Goal: Task Accomplishment & Management: Use online tool/utility

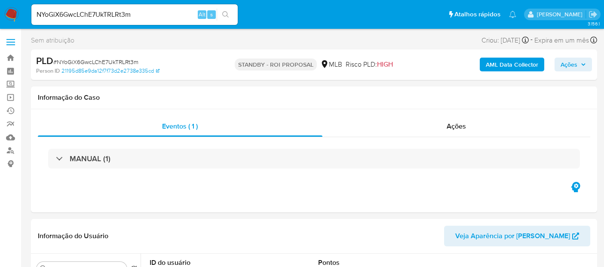
select select "10"
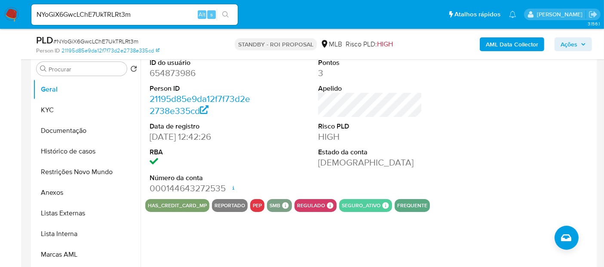
scroll to position [191, 0]
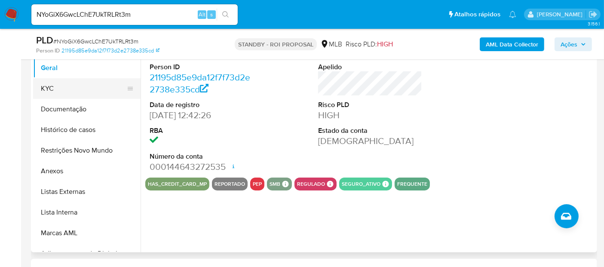
click at [47, 88] on button "KYC" at bounding box center [83, 88] width 101 height 21
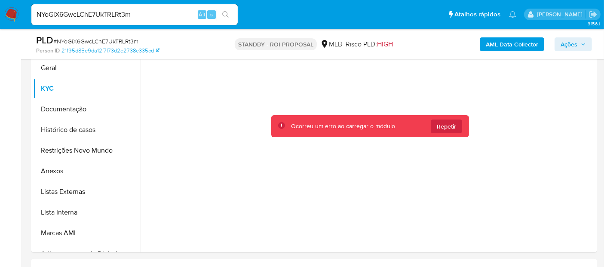
click at [224, 15] on icon "search-icon" at bounding box center [225, 14] width 7 height 7
click at [147, 14] on input "NYoGiX6GwcLChE7UkTRLRt3m" at bounding box center [134, 14] width 206 height 11
click at [226, 12] on icon "search-icon" at bounding box center [225, 14] width 6 height 6
drag, startPoint x: 320, startPoint y: 191, endPoint x: 413, endPoint y: 176, distance: 93.7
click at [321, 191] on div at bounding box center [370, 140] width 450 height 216
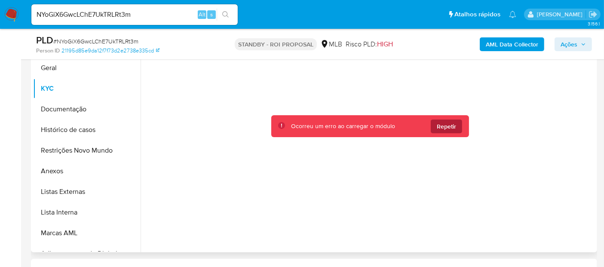
click at [444, 124] on span "Repetir" at bounding box center [446, 127] width 19 height 14
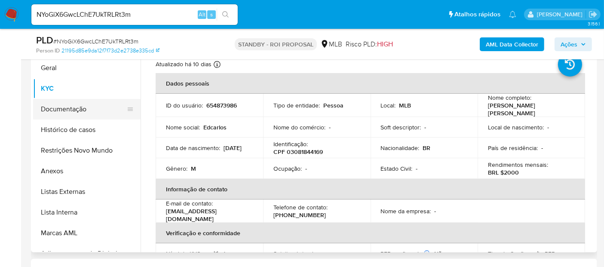
click at [55, 116] on button "Documentação" at bounding box center [83, 109] width 101 height 21
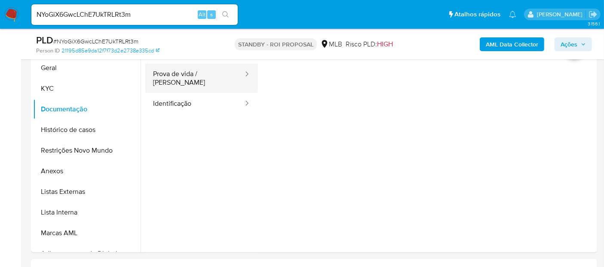
click at [182, 81] on button "Prova de vida / [PERSON_NAME]" at bounding box center [194, 78] width 99 height 29
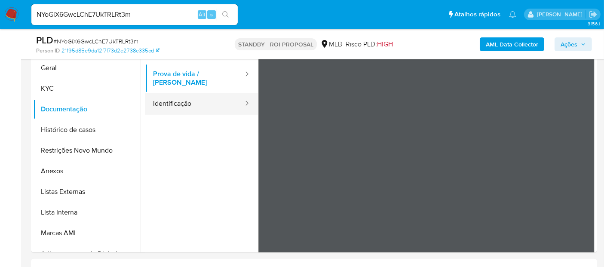
click at [180, 99] on button "Identificação" at bounding box center [194, 104] width 99 height 22
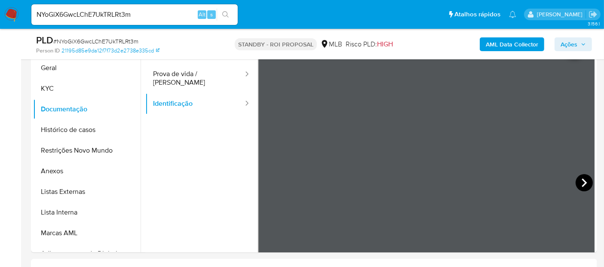
click at [576, 184] on icon at bounding box center [584, 182] width 17 height 17
click at [56, 89] on button "KYC" at bounding box center [83, 88] width 101 height 21
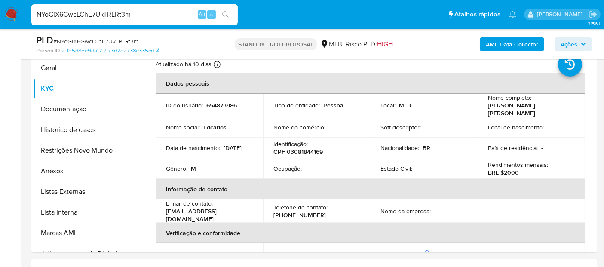
drag, startPoint x: 144, startPoint y: 12, endPoint x: 0, endPoint y: -6, distance: 145.5
paste input "4c3NeousMx0WhGn9vjuRNOkG"
type input "4c3NeousMx0WhGn9vjuRNOkG"
click at [226, 10] on button "search-icon" at bounding box center [226, 15] width 18 height 12
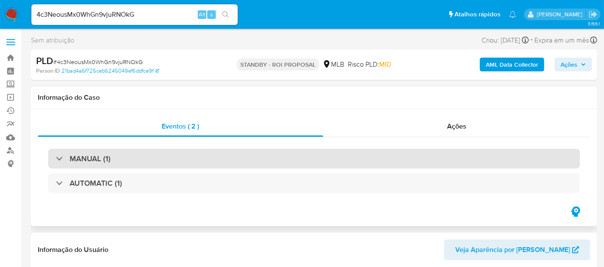
select select "10"
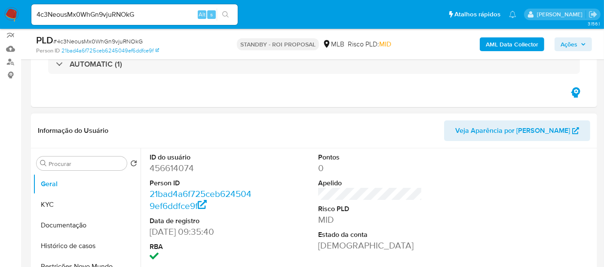
scroll to position [95, 0]
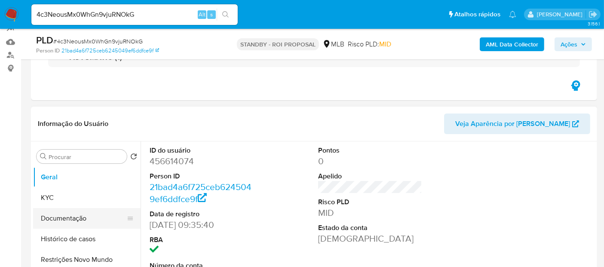
drag, startPoint x: 59, startPoint y: 215, endPoint x: 128, endPoint y: 215, distance: 69.2
click at [62, 215] on button "Documentação" at bounding box center [83, 218] width 101 height 21
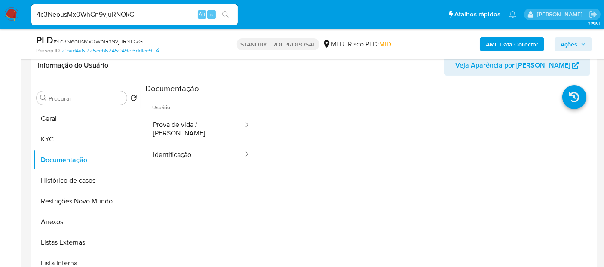
scroll to position [160, 0]
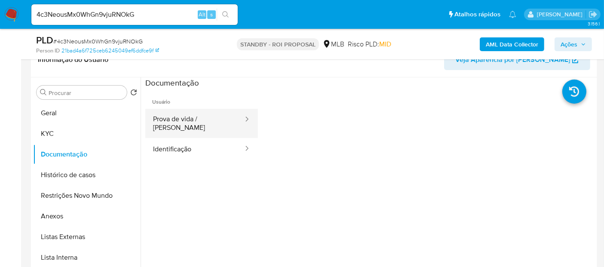
click at [185, 122] on button "Prova de vida / Selfie" at bounding box center [194, 123] width 99 height 29
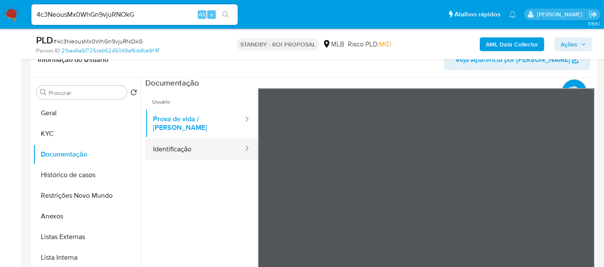
click at [177, 142] on button "Identificação" at bounding box center [194, 149] width 99 height 22
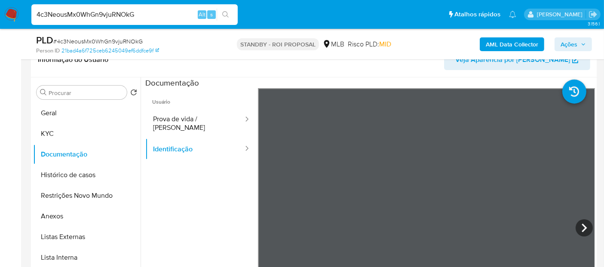
drag, startPoint x: 138, startPoint y: 15, endPoint x: 0, endPoint y: 47, distance: 141.3
paste input "0k1qpBQnPWLOtqr44ycQPHh4"
type input "0k1qpBQnPWLOtqr44ycQPHh4"
click at [228, 12] on icon "search-icon" at bounding box center [225, 14] width 7 height 7
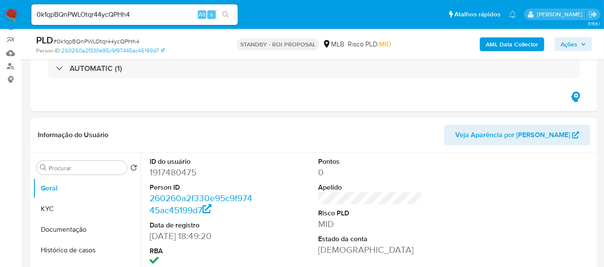
scroll to position [143, 0]
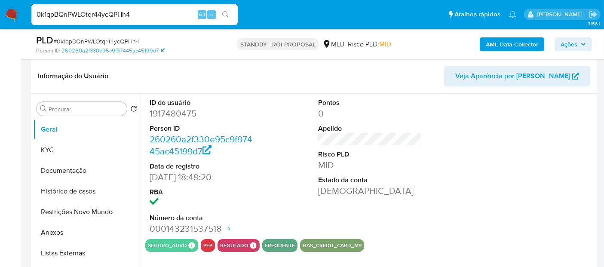
select select "10"
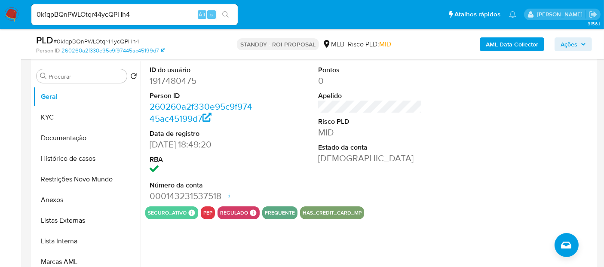
scroll to position [191, 0]
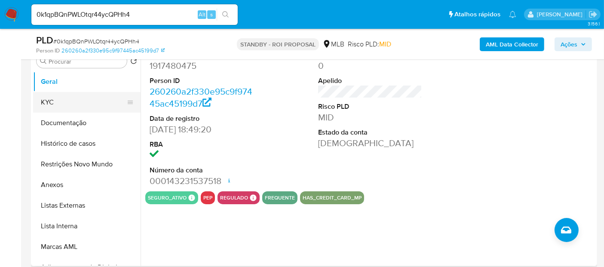
click at [58, 101] on button "KYC" at bounding box center [83, 102] width 101 height 21
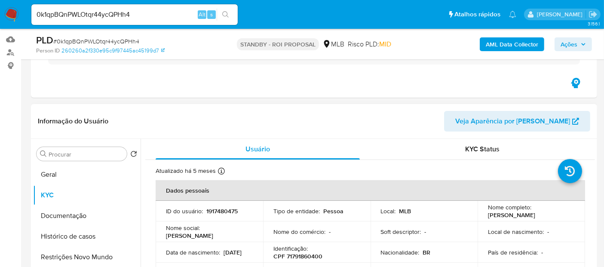
scroll to position [95, 0]
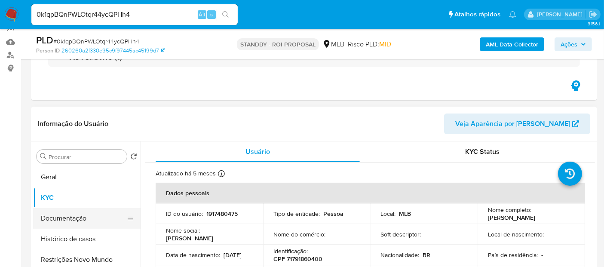
drag, startPoint x: 74, startPoint y: 217, endPoint x: 88, endPoint y: 217, distance: 14.6
click at [76, 217] on button "Documentação" at bounding box center [83, 218] width 101 height 21
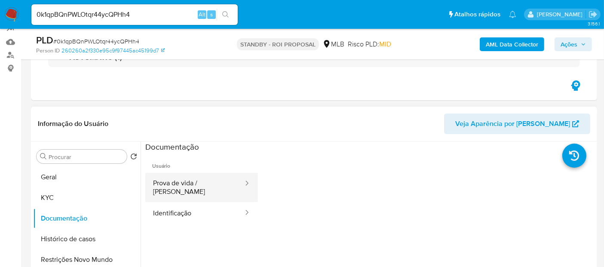
click at [200, 187] on button "Prova de vida / Selfie" at bounding box center [194, 187] width 99 height 29
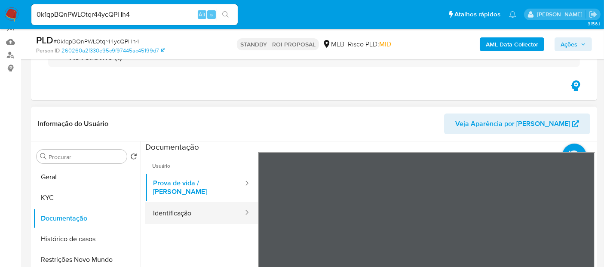
click at [177, 203] on button "Identificação" at bounding box center [194, 213] width 99 height 22
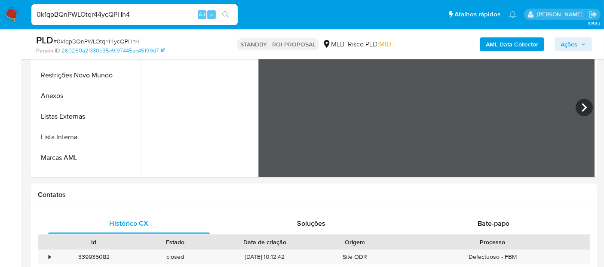
scroll to position [258, 0]
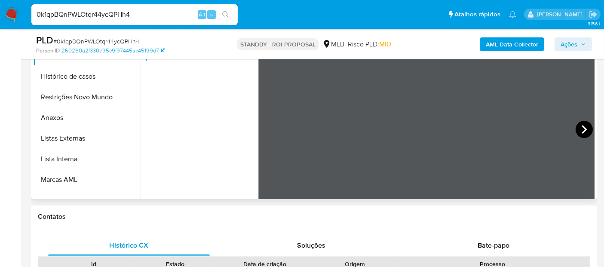
click at [584, 134] on icon at bounding box center [584, 129] width 17 height 17
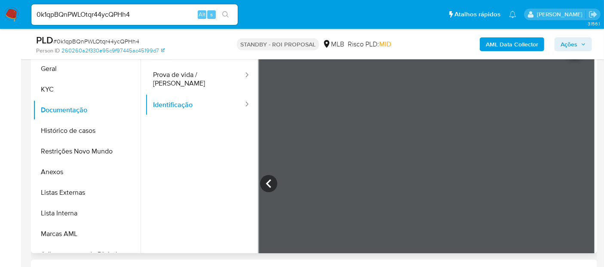
scroll to position [67, 0]
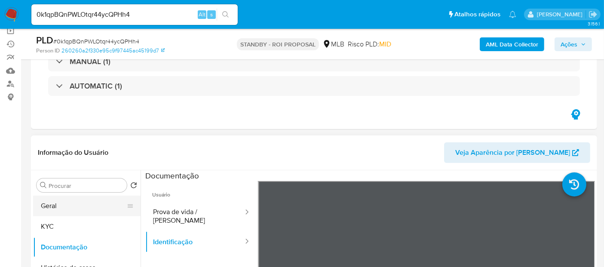
click at [56, 206] on button "Geral" at bounding box center [83, 206] width 101 height 21
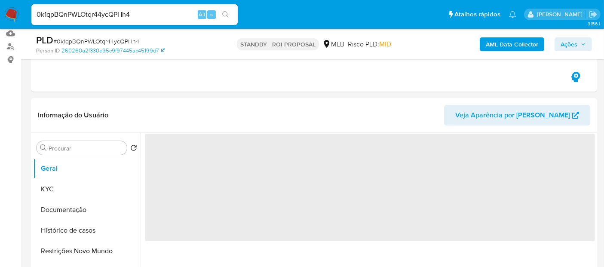
scroll to position [162, 0]
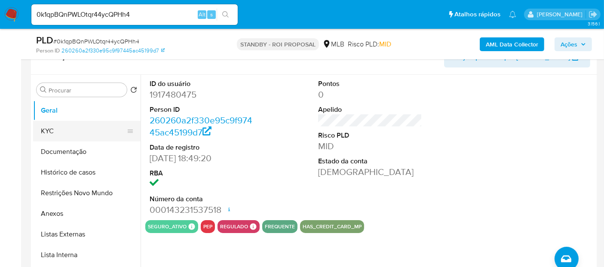
click at [50, 134] on button "KYC" at bounding box center [83, 131] width 101 height 21
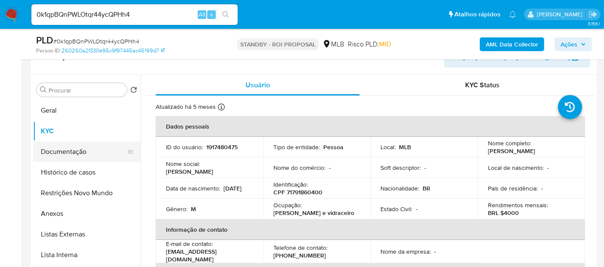
click at [52, 156] on button "Documentação" at bounding box center [83, 151] width 101 height 21
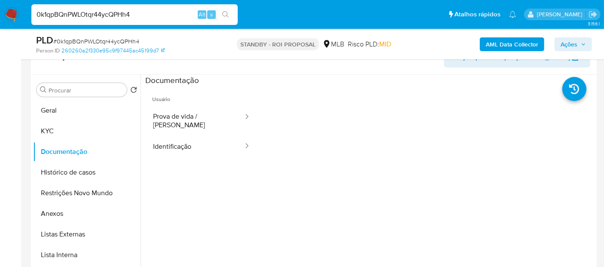
drag, startPoint x: 151, startPoint y: 15, endPoint x: 0, endPoint y: 30, distance: 151.6
paste input "cCEmRAlehnZCU2rr2579YEuZ"
type input "cCEmRAlehnZCU2rr2579YEuZ"
click at [227, 13] on icon "search-icon" at bounding box center [225, 14] width 7 height 7
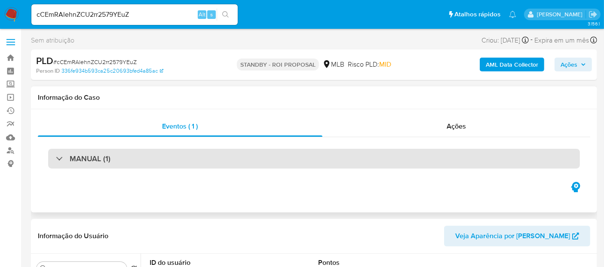
select select "10"
click at [148, 156] on div "MANUAL (1)" at bounding box center [314, 159] width 532 height 20
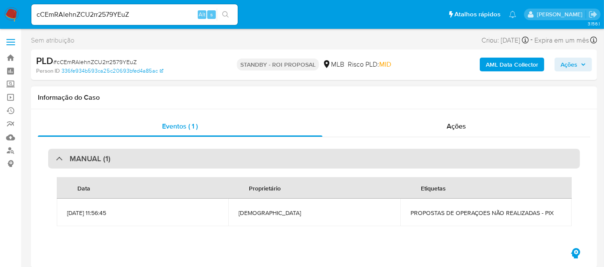
click at [148, 156] on div "MANUAL (1)" at bounding box center [314, 159] width 532 height 20
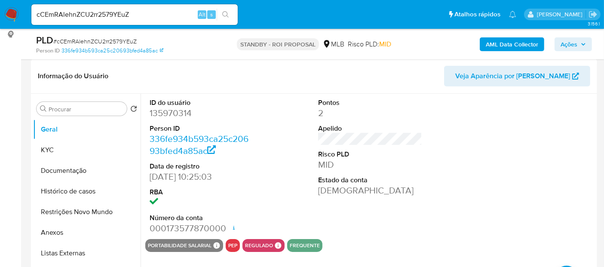
scroll to position [143, 0]
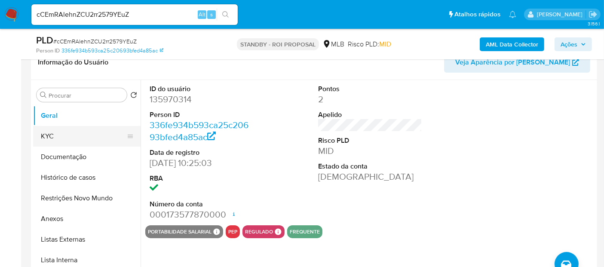
click at [50, 133] on button "KYC" at bounding box center [83, 136] width 101 height 21
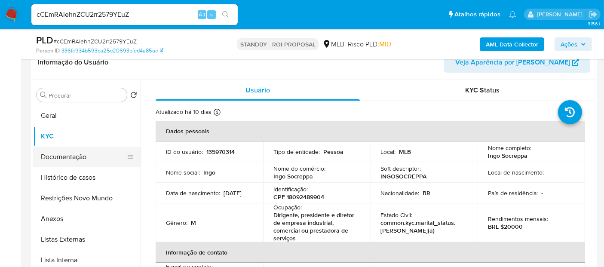
click at [61, 158] on button "Documentação" at bounding box center [83, 157] width 101 height 21
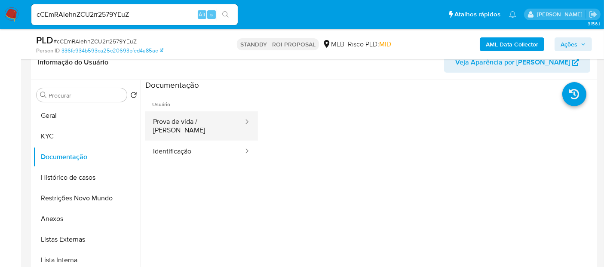
click at [202, 120] on button "Prova de vida / [PERSON_NAME]" at bounding box center [194, 125] width 99 height 29
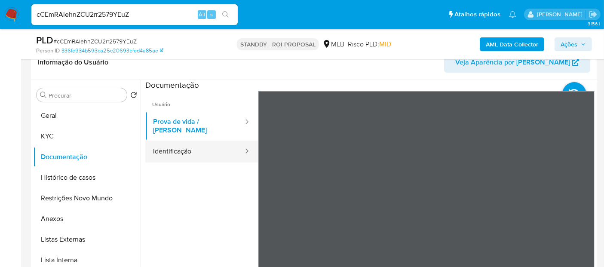
drag, startPoint x: 191, startPoint y: 145, endPoint x: 202, endPoint y: 144, distance: 10.4
click at [192, 144] on button "Identificação" at bounding box center [194, 152] width 99 height 22
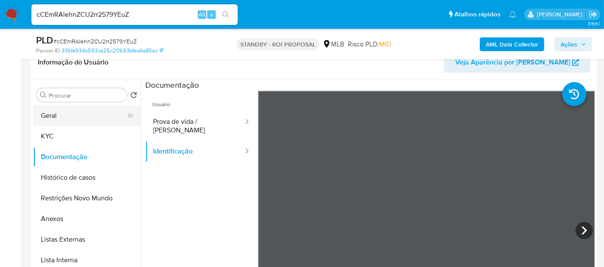
click at [58, 114] on button "Geral" at bounding box center [83, 115] width 101 height 21
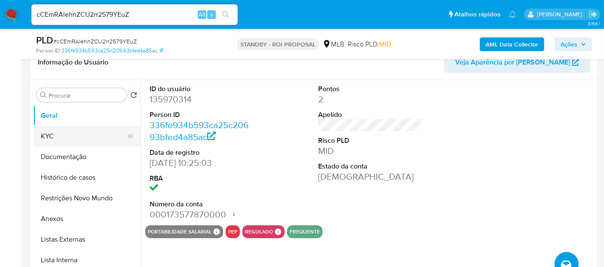
click at [56, 132] on button "KYC" at bounding box center [83, 136] width 101 height 21
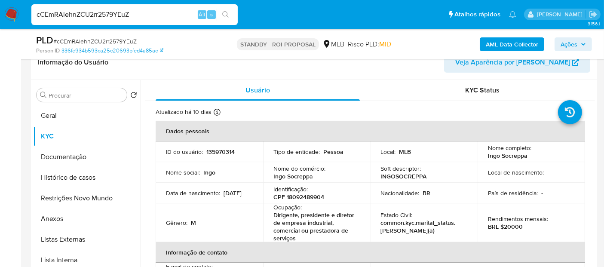
drag, startPoint x: 71, startPoint y: 18, endPoint x: 0, endPoint y: 22, distance: 71.1
click at [0, 22] on nav "Pausado Ver notificaciones cCEmRAlehnZCU2rr2579YEuZ Alt s Atalhos rápidos Presi…" at bounding box center [302, 14] width 604 height 29
paste input "W7n4QzRppktzHhfk3wSSOMvP"
type input "W7n4QzRppktzHhfk3wSSOMvP"
click at [229, 14] on icon "search-icon" at bounding box center [225, 14] width 7 height 7
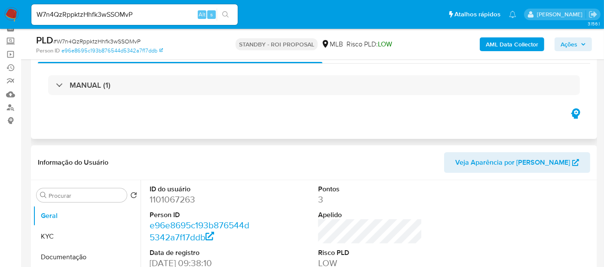
scroll to position [48, 0]
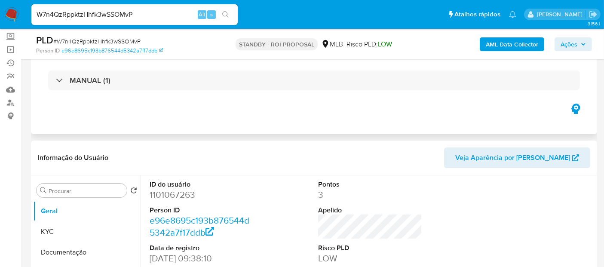
select select "10"
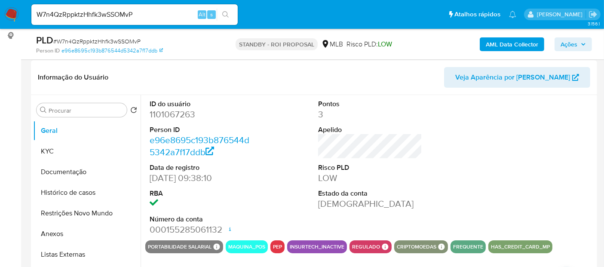
scroll to position [143, 0]
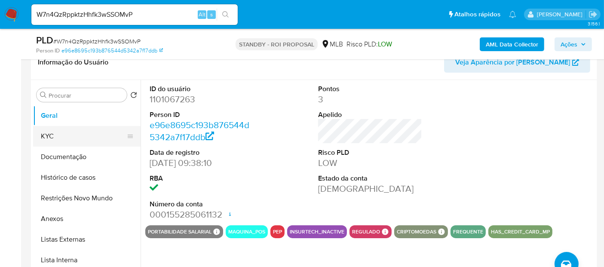
click at [61, 137] on button "KYC" at bounding box center [83, 136] width 101 height 21
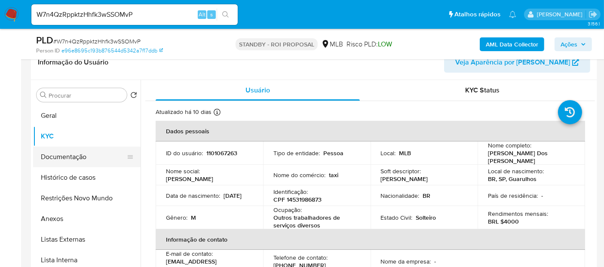
click at [64, 156] on button "Documentação" at bounding box center [83, 157] width 101 height 21
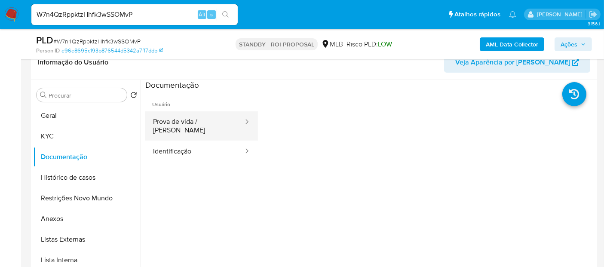
click at [183, 126] on button "Prova de vida / [PERSON_NAME]" at bounding box center [194, 125] width 99 height 29
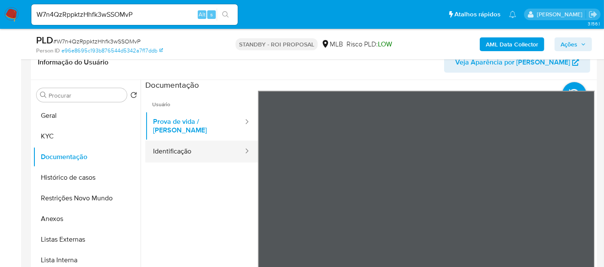
click at [193, 149] on button "Identificação" at bounding box center [194, 152] width 99 height 22
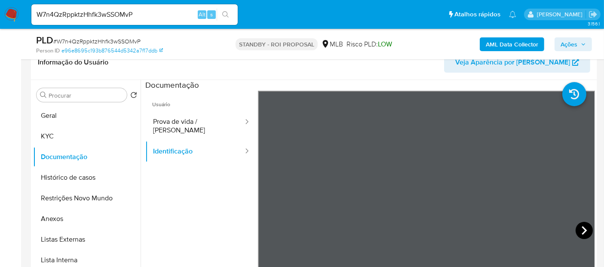
click at [583, 227] on icon at bounding box center [584, 230] width 17 height 17
click at [38, 116] on button "Geral" at bounding box center [83, 115] width 101 height 21
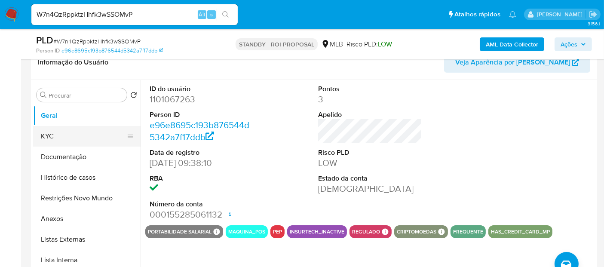
click at [51, 137] on button "KYC" at bounding box center [83, 136] width 101 height 21
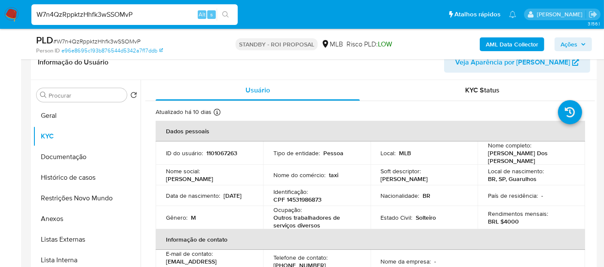
drag, startPoint x: 147, startPoint y: 18, endPoint x: 0, endPoint y: 17, distance: 146.6
click at [0, 17] on nav "Pausado Ver notificaciones W7n4QzRppktzHhfk3wSSOMvP Alt s Atalhos rápidos Presi…" at bounding box center [302, 14] width 604 height 29
paste input "3rGK0rVcbFS8OvSkrB5KZ4qq"
type input "3rGK0rVcbFS8OvSkrB5KZ4qq"
click at [226, 12] on icon "search-icon" at bounding box center [225, 14] width 6 height 6
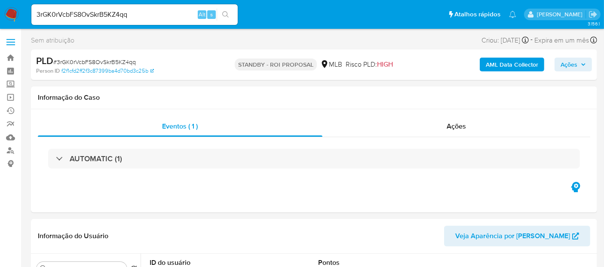
select select "10"
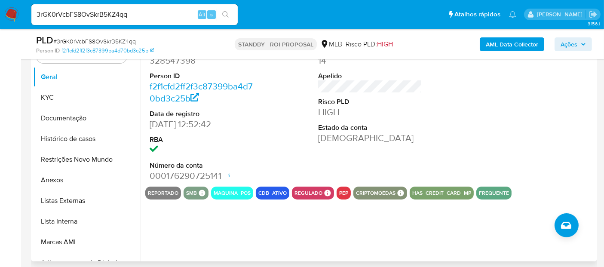
scroll to position [191, 0]
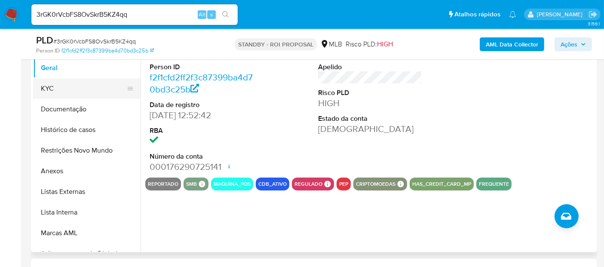
click at [49, 83] on button "KYC" at bounding box center [83, 88] width 101 height 21
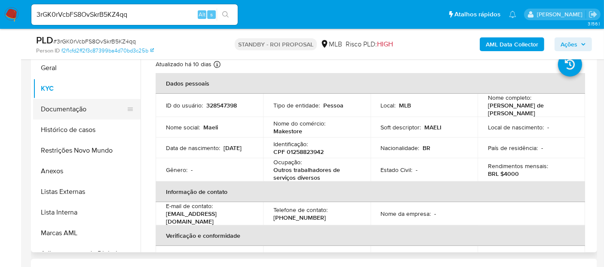
click at [55, 110] on button "Documentação" at bounding box center [83, 109] width 101 height 21
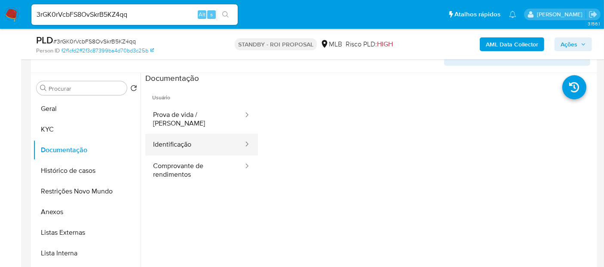
scroll to position [95, 0]
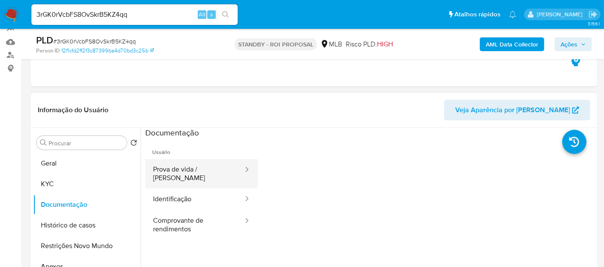
drag, startPoint x: 170, startPoint y: 171, endPoint x: 206, endPoint y: 174, distance: 35.8
click at [170, 172] on button "Prova de vida / [PERSON_NAME]" at bounding box center [194, 173] width 99 height 29
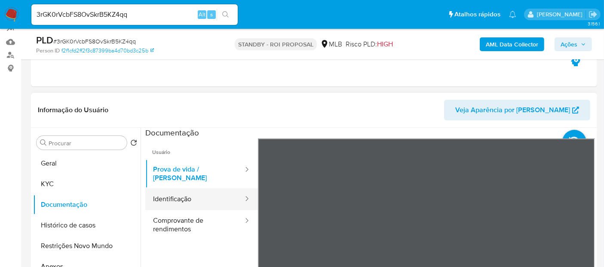
drag, startPoint x: 183, startPoint y: 195, endPoint x: 249, endPoint y: 191, distance: 65.9
click at [182, 195] on button "Identificação" at bounding box center [194, 199] width 99 height 22
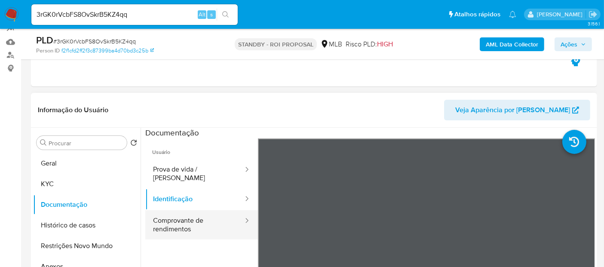
click at [164, 212] on button "Comprovante de rendimentos" at bounding box center [194, 224] width 99 height 29
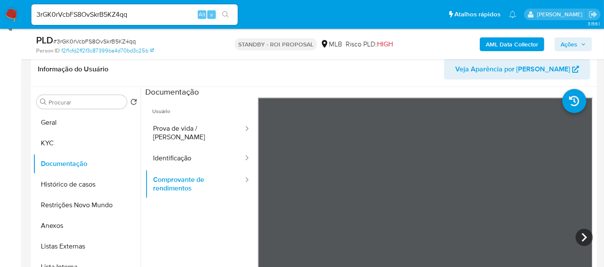
scroll to position [138, 0]
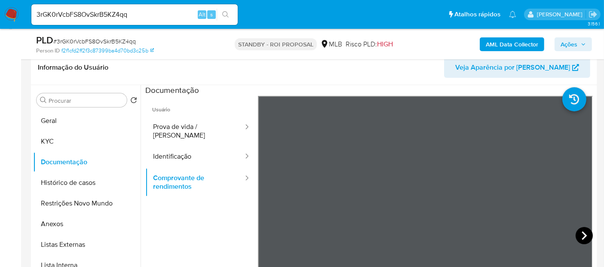
click at [580, 236] on icon at bounding box center [584, 235] width 17 height 17
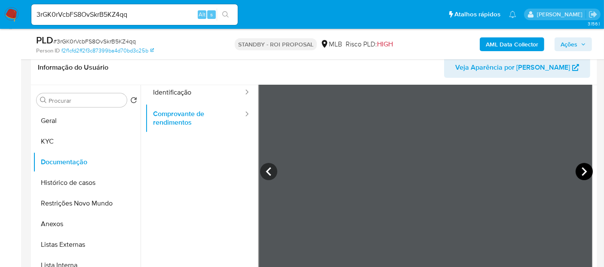
scroll to position [75, 0]
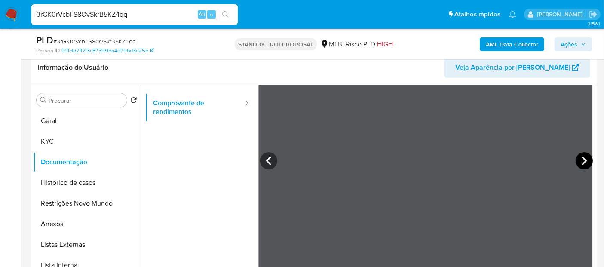
click at [580, 158] on icon at bounding box center [584, 160] width 17 height 17
click at [582, 157] on icon at bounding box center [584, 160] width 5 height 9
click at [582, 158] on icon at bounding box center [584, 160] width 5 height 9
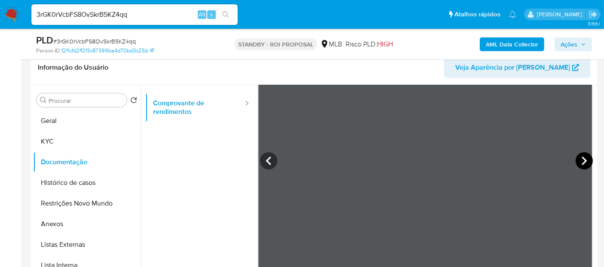
click at [582, 158] on icon at bounding box center [584, 160] width 5 height 9
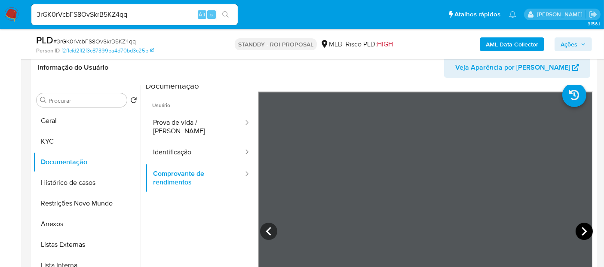
scroll to position [0, 0]
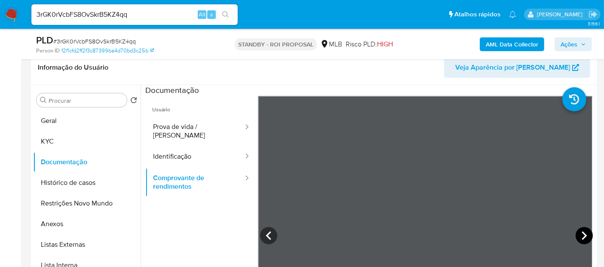
click at [582, 233] on icon at bounding box center [584, 235] width 5 height 9
click at [580, 234] on icon at bounding box center [584, 235] width 17 height 17
click at [580, 229] on icon at bounding box center [584, 235] width 17 height 17
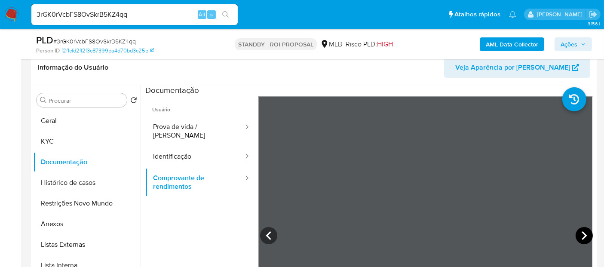
click at [580, 229] on icon at bounding box center [584, 235] width 17 height 17
click at [580, 228] on icon at bounding box center [584, 235] width 17 height 17
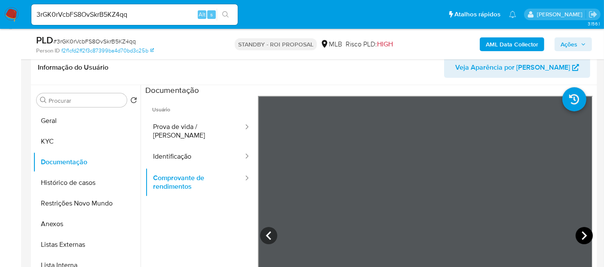
click at [580, 228] on icon at bounding box center [584, 235] width 17 height 17
click at [52, 134] on button "KYC" at bounding box center [83, 141] width 101 height 21
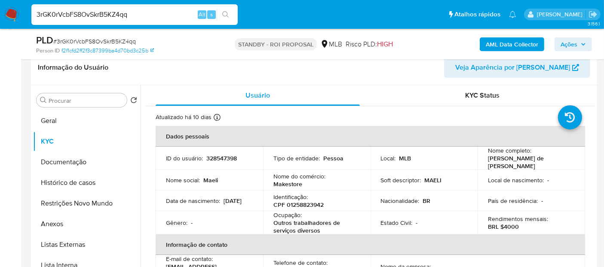
drag, startPoint x: 137, startPoint y: 14, endPoint x: 0, endPoint y: 14, distance: 137.2
click at [0, 14] on nav "Pausado Ver notificaciones 3rGK0rVcbFS8OvSkrB5KZ4qq Alt s Atalhos rápidos Presi…" at bounding box center [302, 14] width 604 height 29
paste input "kGtvH3nqPAQ5ztAW8JQd6msR"
type input "kGtvH3nqPAQ5ztAW8JQd6msR"
click at [226, 13] on icon "search-icon" at bounding box center [225, 14] width 7 height 7
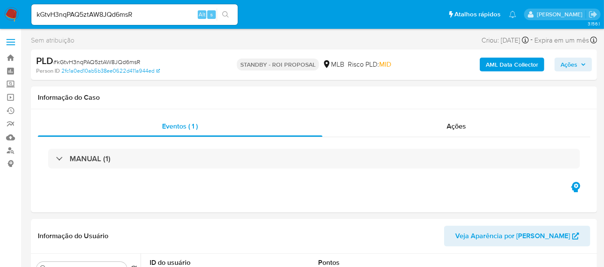
select select "10"
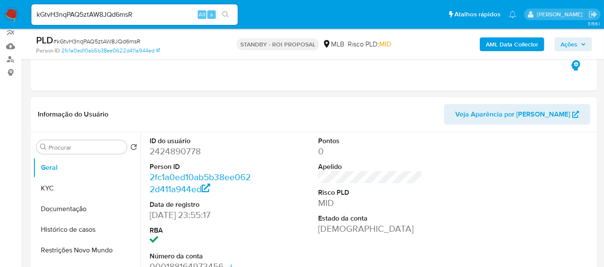
scroll to position [95, 0]
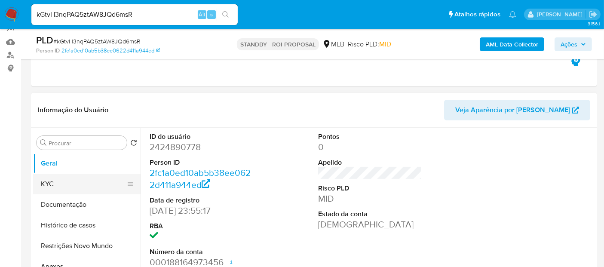
click at [54, 182] on button "KYC" at bounding box center [83, 184] width 101 height 21
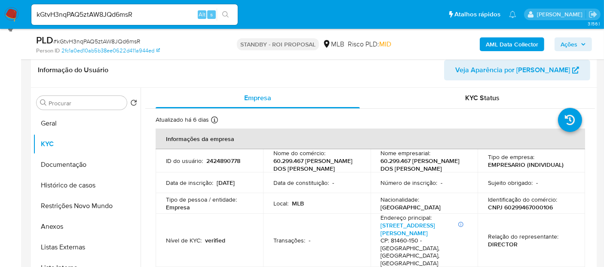
scroll to position [153, 0]
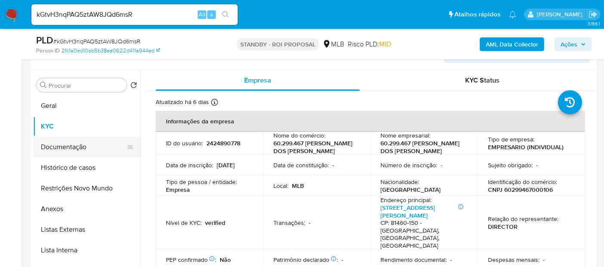
click at [61, 144] on button "Documentação" at bounding box center [83, 147] width 101 height 21
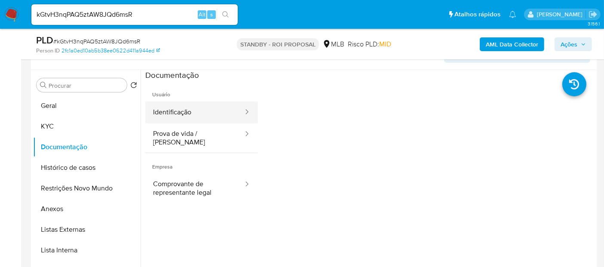
click at [175, 102] on button "Identificação" at bounding box center [194, 112] width 99 height 22
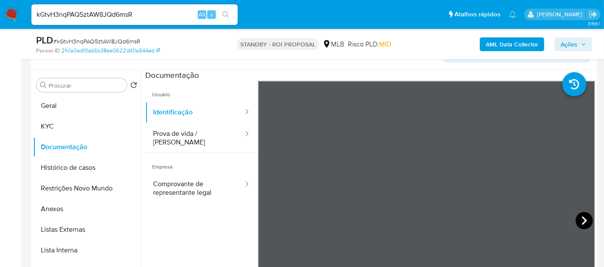
click at [577, 221] on icon at bounding box center [584, 220] width 17 height 17
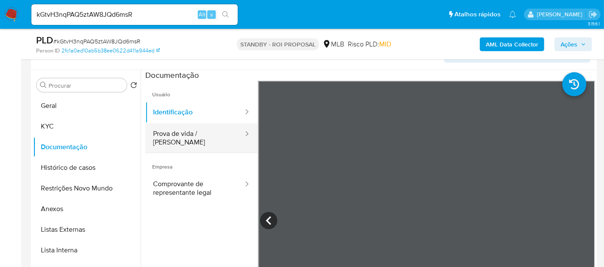
drag, startPoint x: 171, startPoint y: 133, endPoint x: 244, endPoint y: 132, distance: 73.1
click at [172, 133] on button "Prova de vida / Selfie" at bounding box center [194, 137] width 99 height 29
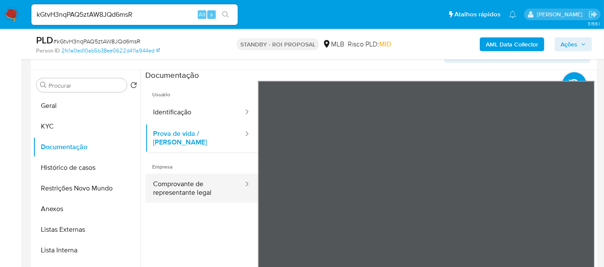
click at [177, 178] on button "Comprovante de representante legal" at bounding box center [194, 188] width 99 height 29
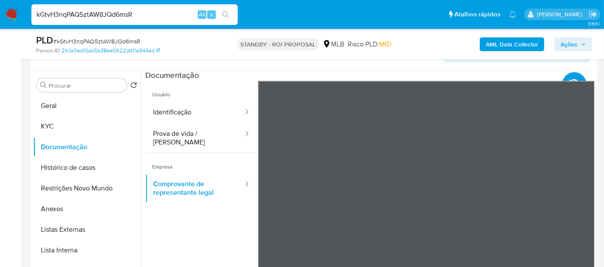
drag, startPoint x: 157, startPoint y: 13, endPoint x: 0, endPoint y: 16, distance: 157.0
click at [0, 16] on nav "Pausado Ver notificaciones kGtvH3nqPAQ5ztAW8JQd6msR Alt s Atalhos rápidos Presi…" at bounding box center [302, 14] width 604 height 29
paste input "KP9XF1eAnk3jMFikjNpv6bnP"
type input "KP9XF1eAnk3jMFikjNpv6bnP"
click at [227, 12] on icon "search-icon" at bounding box center [225, 14] width 7 height 7
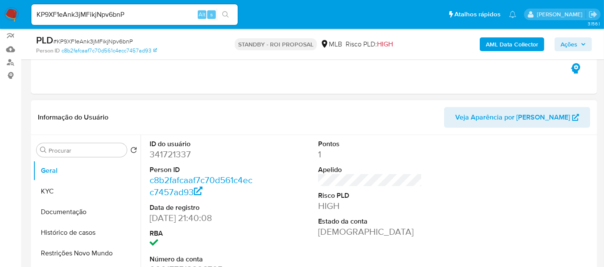
select select "10"
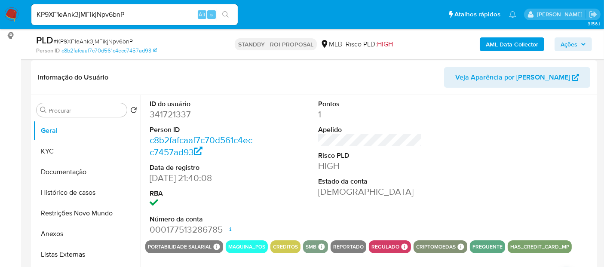
scroll to position [143, 0]
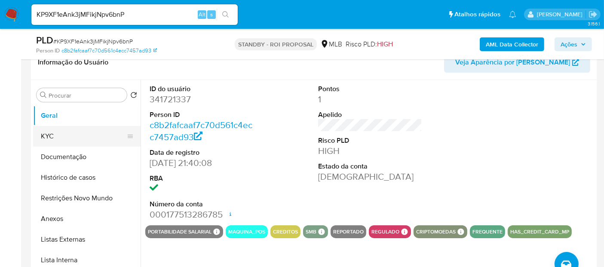
click at [45, 132] on button "KYC" at bounding box center [83, 136] width 101 height 21
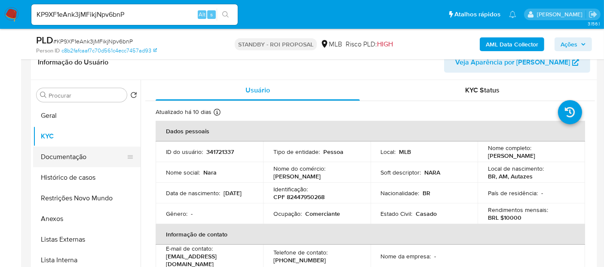
click at [79, 156] on button "Documentação" at bounding box center [83, 157] width 101 height 21
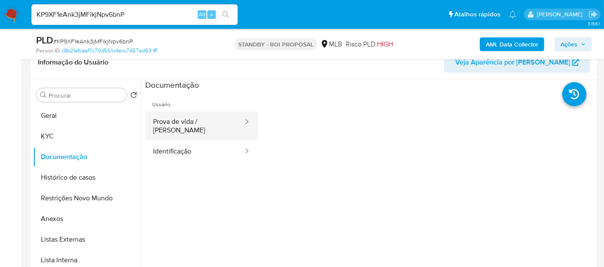
click at [186, 121] on button "Prova de vida / Selfie" at bounding box center [194, 125] width 99 height 29
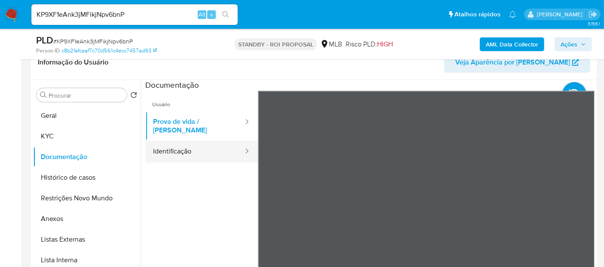
click at [178, 145] on button "Identificação" at bounding box center [194, 152] width 99 height 22
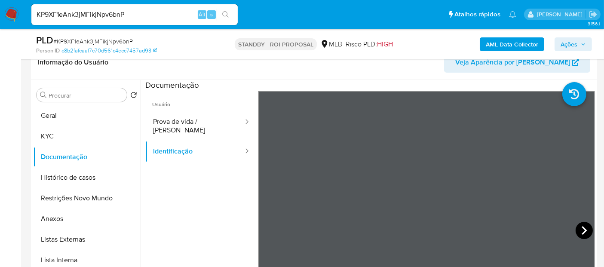
click at [582, 227] on icon at bounding box center [584, 230] width 5 height 9
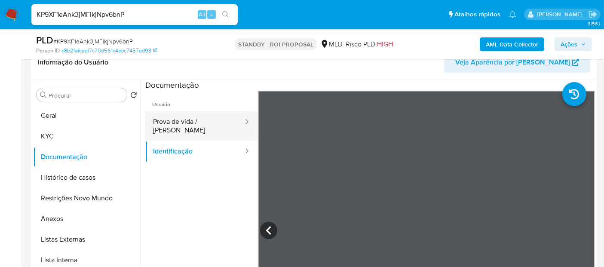
drag, startPoint x: 200, startPoint y: 114, endPoint x: 212, endPoint y: 114, distance: 12.0
click at [200, 114] on button "Prova de vida / Selfie" at bounding box center [194, 125] width 99 height 29
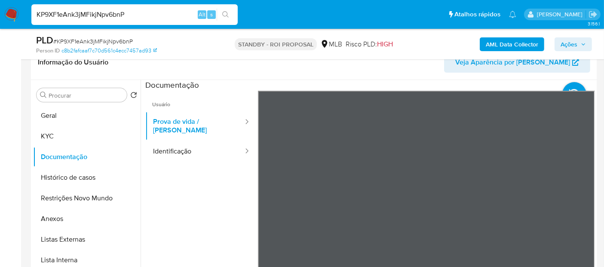
drag, startPoint x: 139, startPoint y: 12, endPoint x: 0, endPoint y: 53, distance: 145.4
paste input "5W4AQrheBQG3H7W7wyYbihgz"
type input "5W4AQrheBQG3H7W7wyYbihgz"
click at [225, 15] on icon "search-icon" at bounding box center [225, 14] width 7 height 7
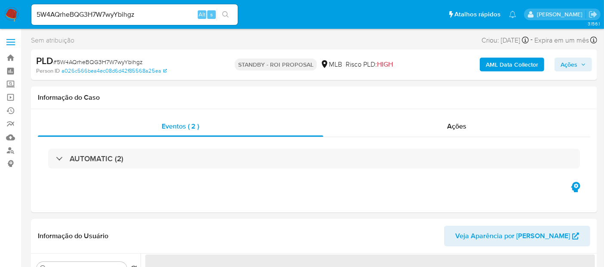
select select "10"
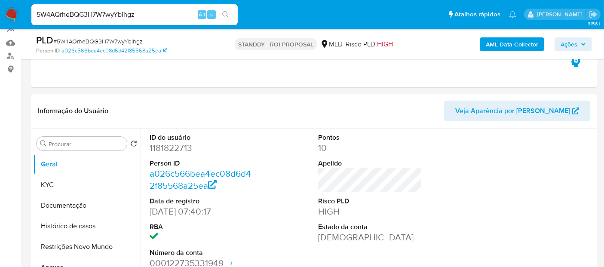
scroll to position [95, 0]
drag, startPoint x: 148, startPoint y: 15, endPoint x: 0, endPoint y: 21, distance: 148.5
click at [0, 21] on nav "Pausado Ver notificaciones 5W4AQrheBQG3H7W7wyYbihgz Alt s Atalhos rápidos Presi…" at bounding box center [302, 14] width 604 height 29
paste input "MnrAcEqaCPGf5Z49Eu2mfSGJ"
type input "MnrAcEqaCPGf5Z49Eu2mfSGJ"
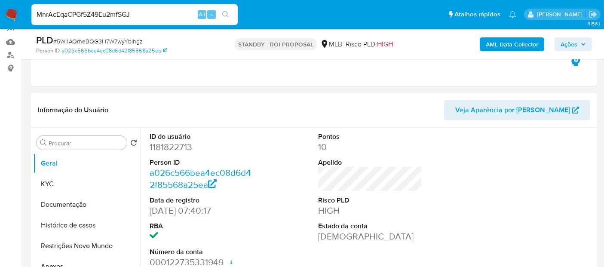
click at [222, 12] on icon "search-icon" at bounding box center [225, 14] width 7 height 7
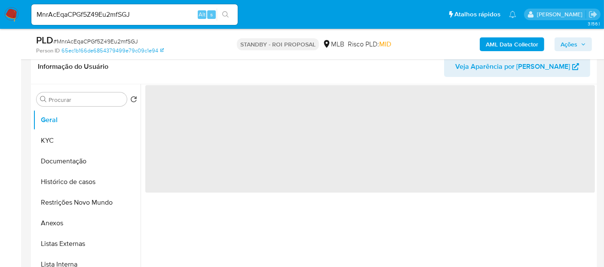
scroll to position [143, 0]
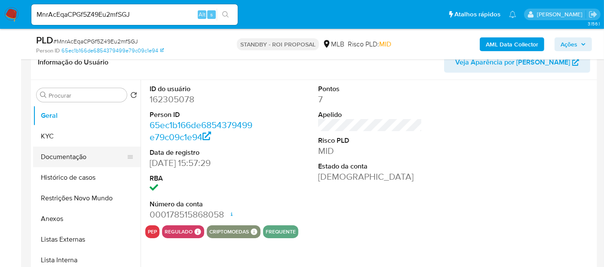
select select "10"
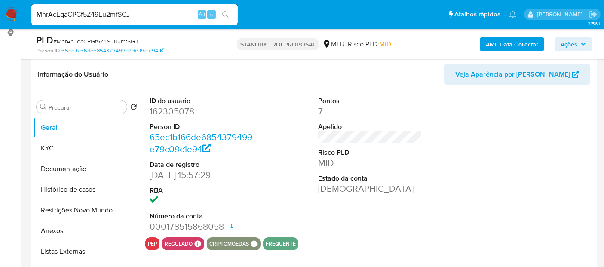
scroll to position [95, 0]
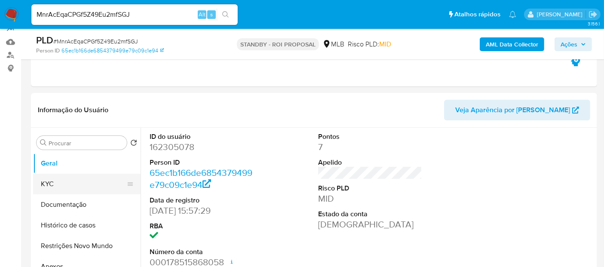
click at [43, 183] on button "KYC" at bounding box center [83, 184] width 101 height 21
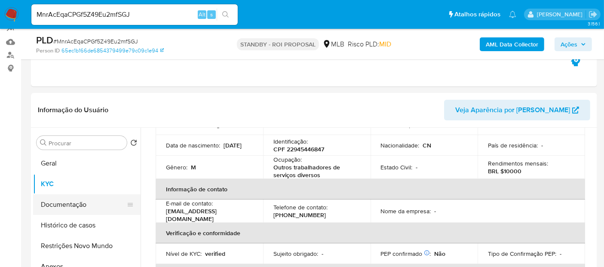
click at [70, 206] on button "Documentação" at bounding box center [83, 204] width 101 height 21
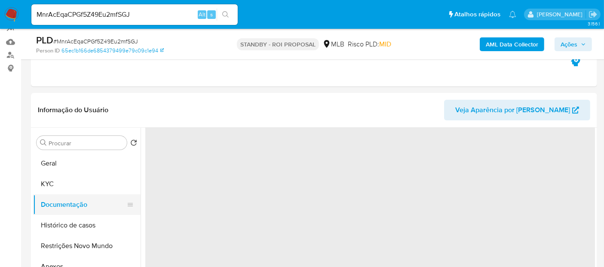
scroll to position [0, 0]
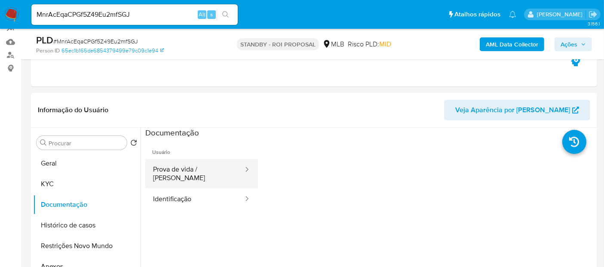
click at [212, 171] on button "Prova de vida / Selfie" at bounding box center [194, 173] width 99 height 29
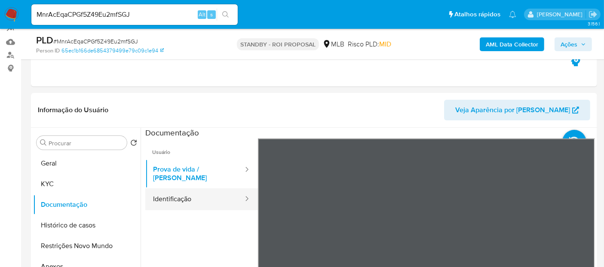
click at [196, 191] on button "Identificação" at bounding box center [194, 199] width 99 height 22
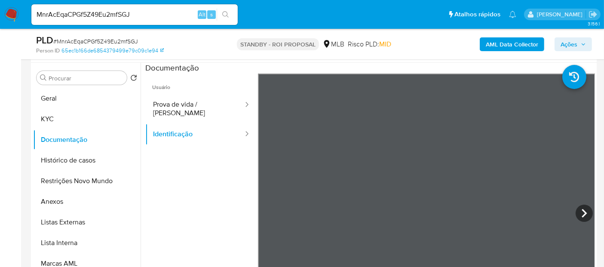
scroll to position [182, 0]
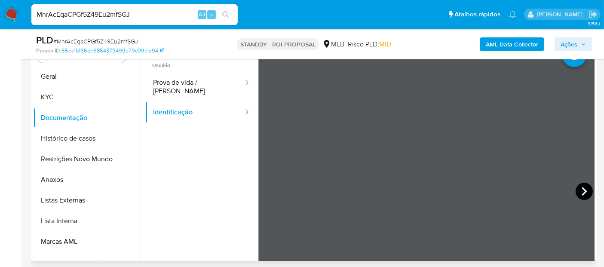
click at [577, 189] on icon at bounding box center [584, 191] width 17 height 17
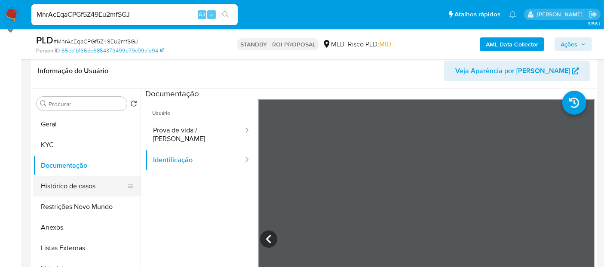
click at [72, 184] on button "Histórico de casos" at bounding box center [83, 186] width 101 height 21
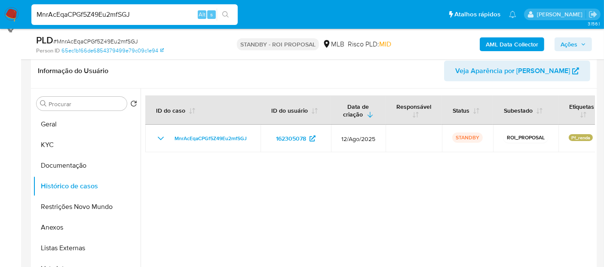
drag, startPoint x: 144, startPoint y: 15, endPoint x: 0, endPoint y: 4, distance: 144.0
click at [0, 4] on nav "Pausado Ver notificaciones MnrAcEqaCPGf5Z49Eu2mfSGJ Alt s Atalhos rápidos Presi…" at bounding box center [302, 14] width 604 height 29
paste input "gANqEgqpuuwev0tNrDC3mKww"
type input "gANqEgqpuuwev0tNrDC3mKww"
click at [227, 12] on icon "search-icon" at bounding box center [225, 14] width 6 height 6
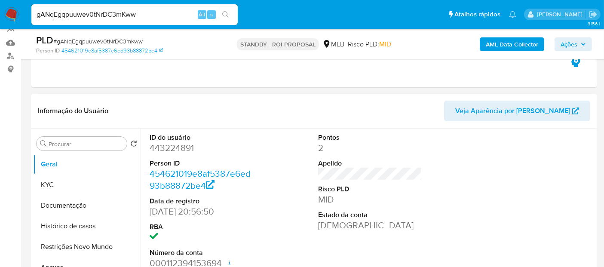
scroll to position [95, 0]
select select "10"
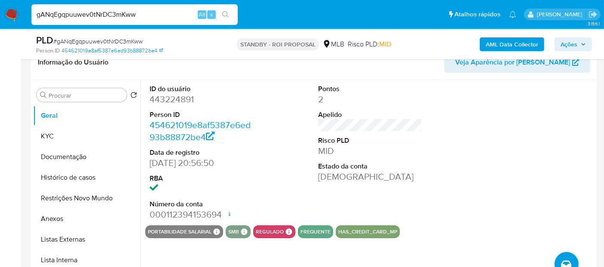
drag, startPoint x: 150, startPoint y: 16, endPoint x: 0, endPoint y: 12, distance: 149.7
click at [0, 12] on nav "Pausado Ver notificaciones gANqEgqpuuwev0tNrDC3mKww Alt s Atalhos rápidos Presi…" at bounding box center [302, 14] width 604 height 29
paste input "xL2BteF0ClPzmfF33L5ZbinC"
type input "xL2BteF0ClPzmfF33L5ZbinC"
click at [224, 10] on button "search-icon" at bounding box center [226, 15] width 18 height 12
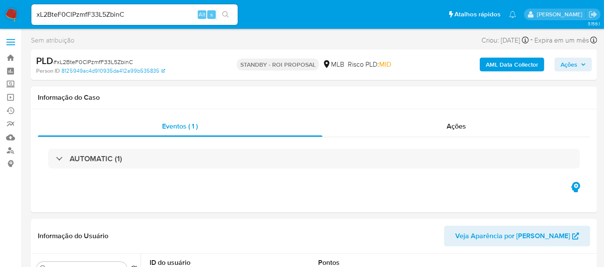
select select "10"
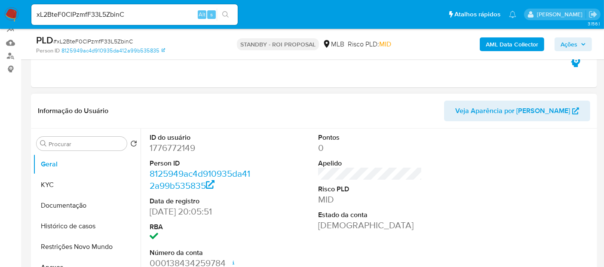
scroll to position [95, 0]
click at [64, 185] on button "KYC" at bounding box center [83, 184] width 101 height 21
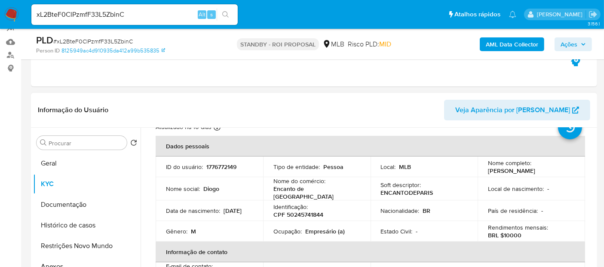
scroll to position [48, 0]
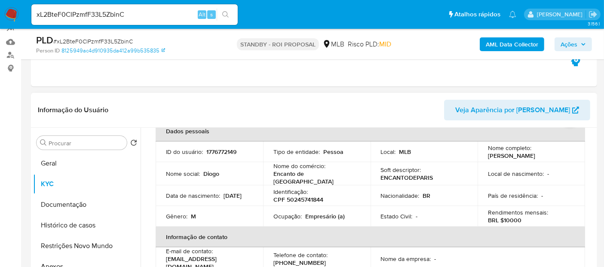
drag, startPoint x: 166, startPoint y: 197, endPoint x: 199, endPoint y: 196, distance: 32.7
click at [199, 196] on div "Data de nascimento : 29/12/2005" at bounding box center [209, 196] width 87 height 8
copy p "29/12/2005"
drag, startPoint x: 150, startPoint y: 12, endPoint x: 0, endPoint y: 28, distance: 151.3
click at [0, 28] on nav "Pausado Ver notificaciones xL2BteF0ClPzmfF33L5ZbinC Alt s Atalhos rápidos Presi…" at bounding box center [302, 14] width 604 height 29
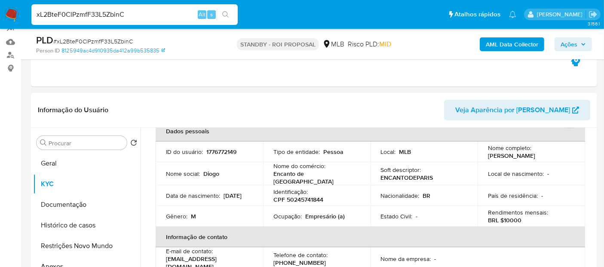
paste input "qZxeiVjiS4CaDBA5kZEBIXCI"
type input "qZxeiVjiS4CaDBA5kZEBIXCI"
click at [225, 12] on icon "search-icon" at bounding box center [225, 14] width 7 height 7
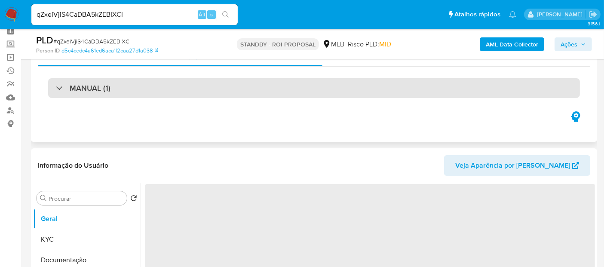
scroll to position [95, 0]
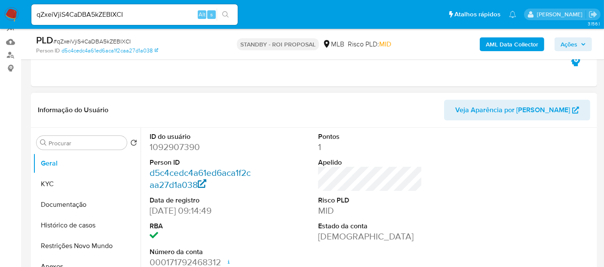
select select "10"
click at [59, 182] on button "KYC" at bounding box center [83, 184] width 101 height 21
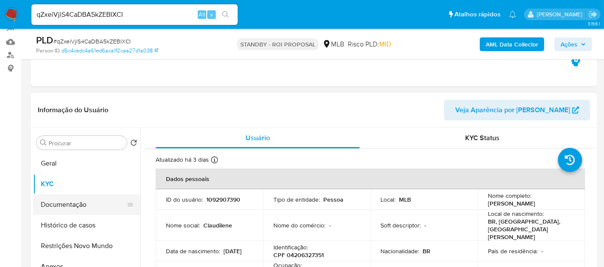
click at [81, 206] on button "Documentação" at bounding box center [83, 204] width 101 height 21
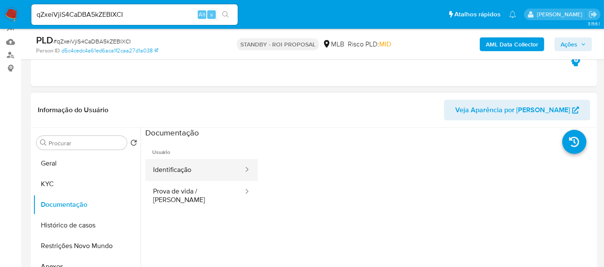
click at [205, 168] on button "Identificação" at bounding box center [194, 170] width 99 height 22
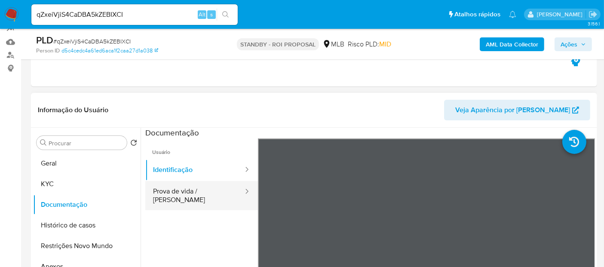
click at [187, 193] on button "Prova de vida / Selfie" at bounding box center [194, 195] width 99 height 29
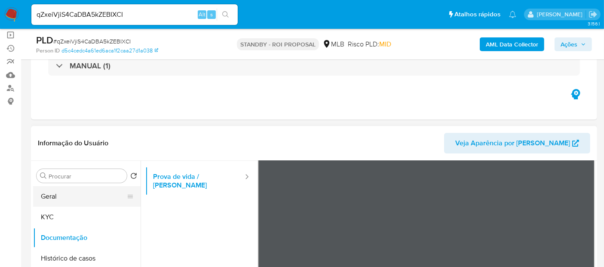
scroll to position [48, 0]
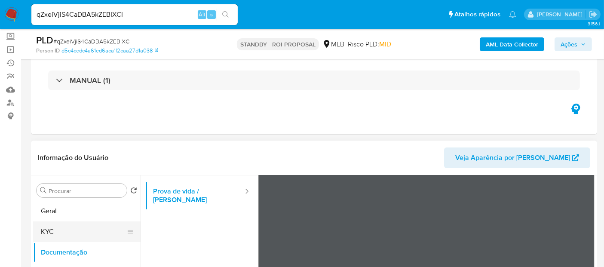
click at [50, 233] on button "KYC" at bounding box center [83, 231] width 101 height 21
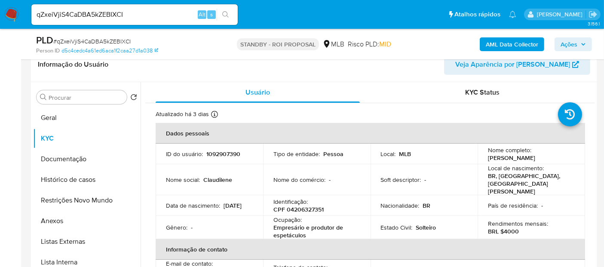
scroll to position [151, 0]
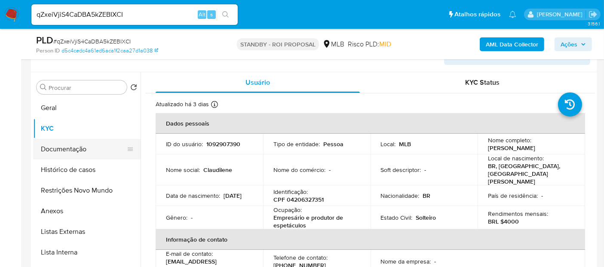
click at [77, 146] on button "Documentação" at bounding box center [83, 149] width 101 height 21
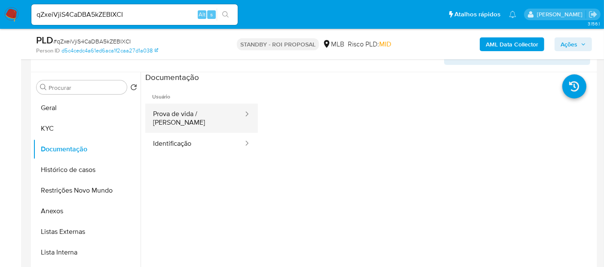
click at [204, 114] on button "Prova de vida / Selfie" at bounding box center [194, 118] width 99 height 29
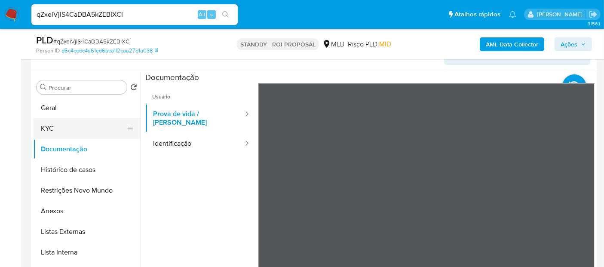
drag, startPoint x: 52, startPoint y: 129, endPoint x: 60, endPoint y: 129, distance: 8.2
click at [52, 129] on button "KYC" at bounding box center [83, 128] width 101 height 21
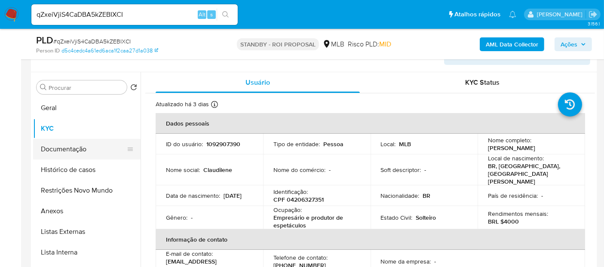
click at [42, 143] on button "Documentação" at bounding box center [83, 149] width 101 height 21
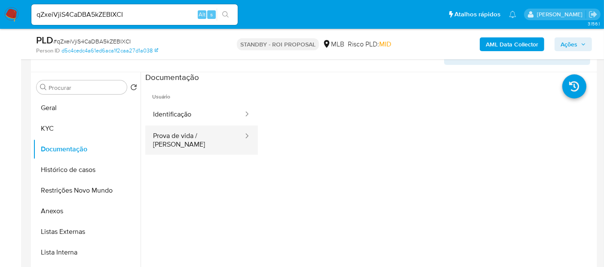
click at [183, 132] on button "Prova de vida / Selfie" at bounding box center [194, 140] width 99 height 29
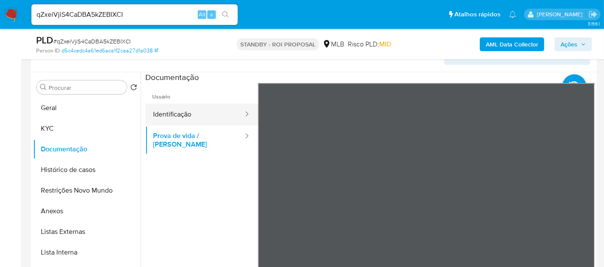
click at [178, 115] on button "Identificação" at bounding box center [194, 115] width 99 height 22
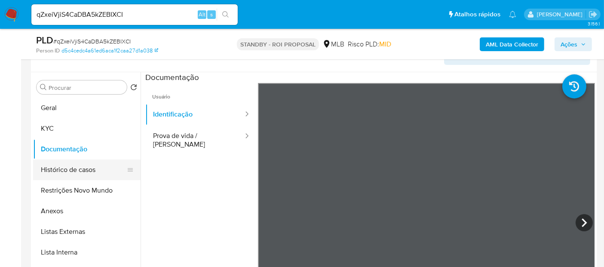
click at [72, 170] on button "Histórico de casos" at bounding box center [83, 170] width 101 height 21
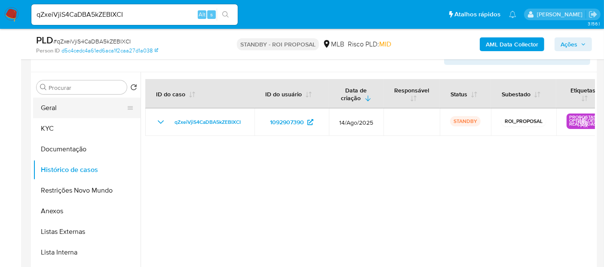
drag, startPoint x: 53, startPoint y: 106, endPoint x: 130, endPoint y: 106, distance: 77.0
click at [54, 105] on button "Geral" at bounding box center [83, 108] width 101 height 21
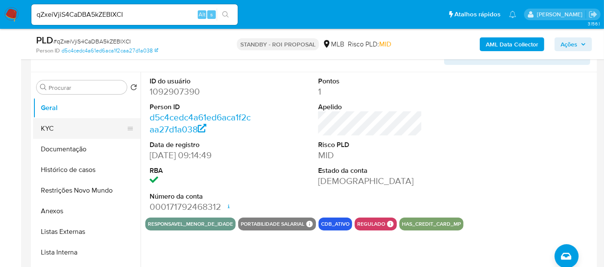
click at [54, 131] on button "KYC" at bounding box center [83, 128] width 101 height 21
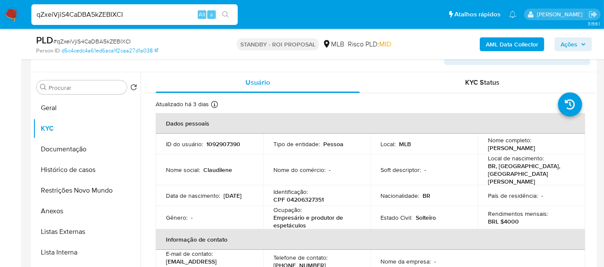
drag, startPoint x: 142, startPoint y: 12, endPoint x: 0, endPoint y: 12, distance: 142.3
click at [0, 12] on nav "Pausado Ver notificaciones qZxeiVjiS4CaDBA5kZEBIXCI Alt s Atalhos rápidos Presi…" at bounding box center [302, 14] width 604 height 29
paste input "Pkk0uaGXzHMPcs2hHZIFha2e"
type input "Pkk0uaGXzHMPcs2hHZIFha2e"
click at [226, 12] on icon "search-icon" at bounding box center [225, 14] width 7 height 7
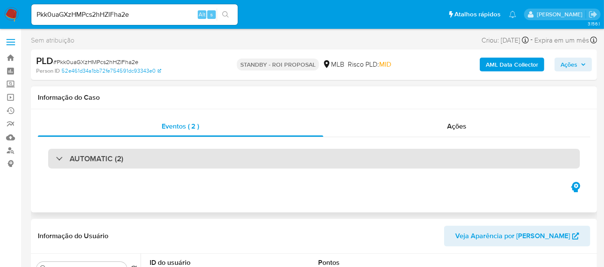
select select "10"
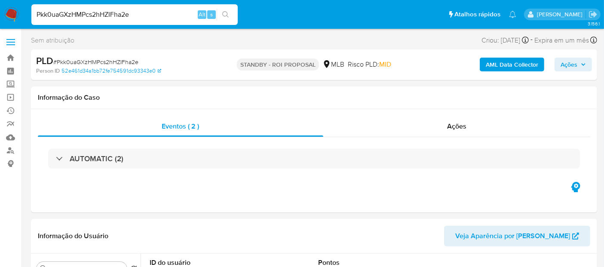
drag, startPoint x: 146, startPoint y: 13, endPoint x: 0, endPoint y: 29, distance: 146.6
click at [225, 13] on icon "search-icon" at bounding box center [225, 14] width 7 height 7
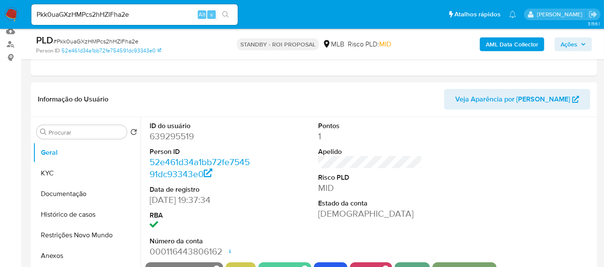
scroll to position [143, 0]
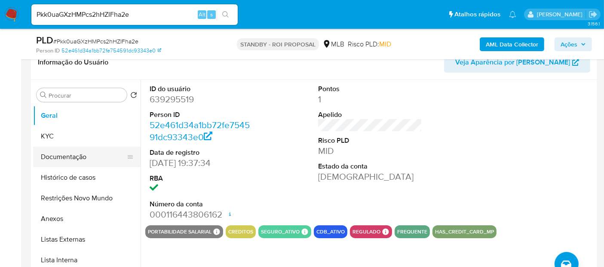
click at [68, 155] on button "Documentação" at bounding box center [83, 157] width 101 height 21
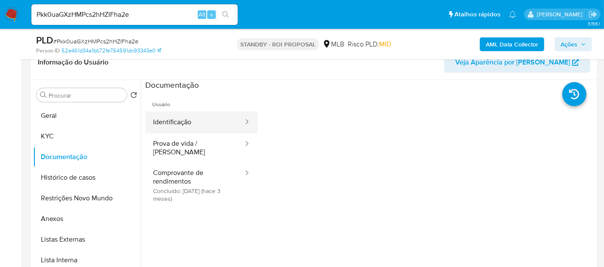
click at [178, 119] on button "Identificação" at bounding box center [194, 122] width 99 height 22
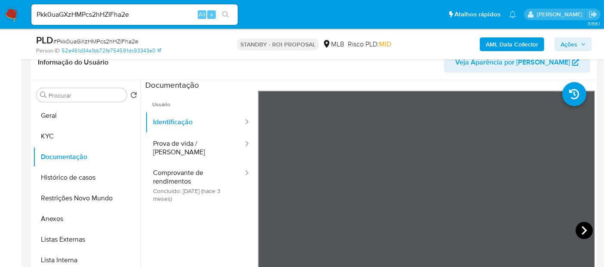
click at [586, 227] on icon at bounding box center [584, 230] width 17 height 17
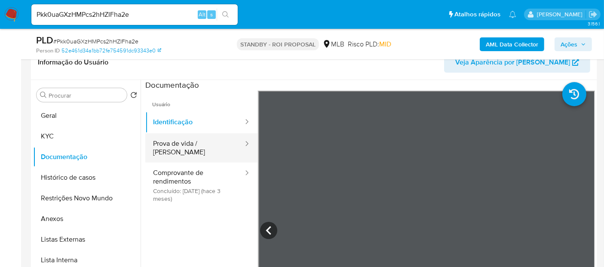
click at [168, 137] on button "Prova de vida / Selfie" at bounding box center [194, 147] width 99 height 29
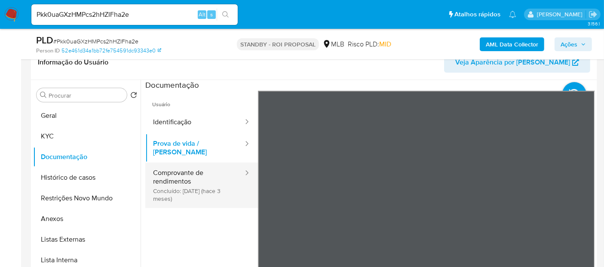
click at [179, 168] on button "Comprovante de rendimentos Concluído: 11/06/2025 (hace 3 meses)" at bounding box center [194, 186] width 99 height 46
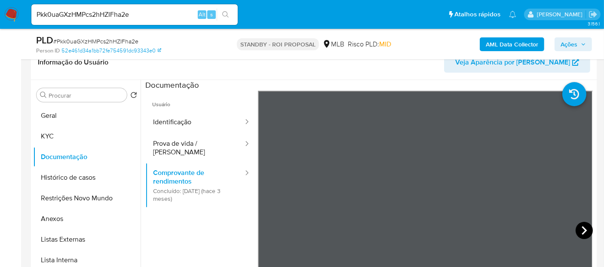
click at [578, 230] on icon at bounding box center [584, 230] width 17 height 17
drag, startPoint x: 153, startPoint y: 15, endPoint x: 0, endPoint y: 15, distance: 153.5
click at [0, 15] on nav "Pausado Ver notificaciones Pkk0uaGXzHMPcs2hHZIFha2e Alt s Atalhos rápidos Presi…" at bounding box center [302, 14] width 604 height 29
paste input "ubeP1rbTS6bsh6SZiHn7ZeBS"
type input "ubeP1rbTS6bsh6SZiHn7ZeBS"
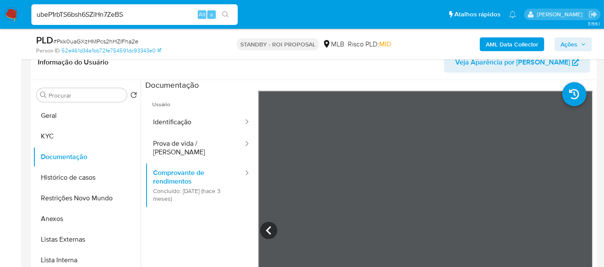
click at [227, 8] on div "ubeP1rbTS6bsh6SZiHn7ZeBS Alt s" at bounding box center [134, 14] width 206 height 21
click at [224, 10] on button "search-icon" at bounding box center [226, 15] width 18 height 12
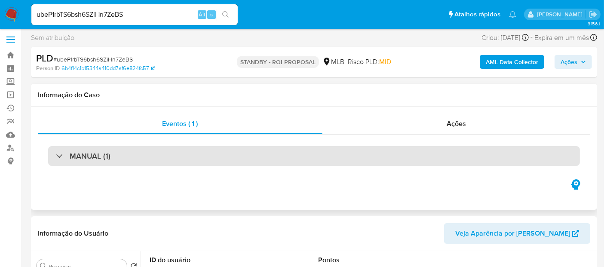
scroll to position [48, 0]
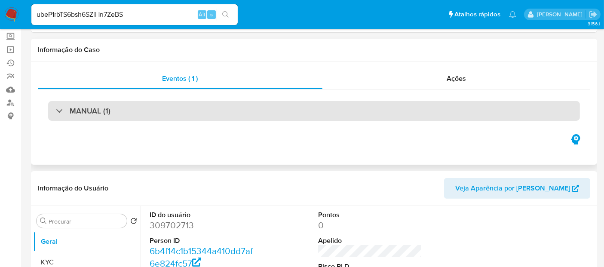
select select "10"
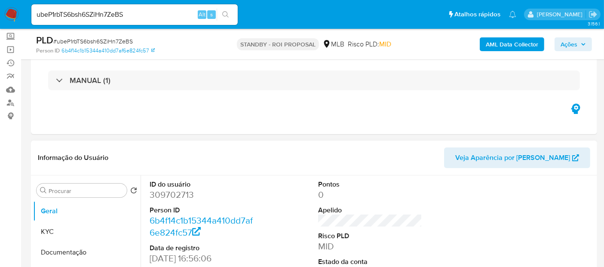
scroll to position [95, 0]
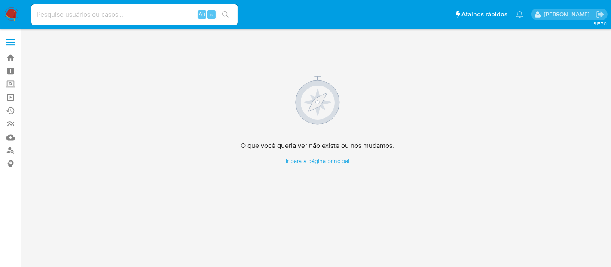
click at [13, 13] on img at bounding box center [11, 14] width 15 height 15
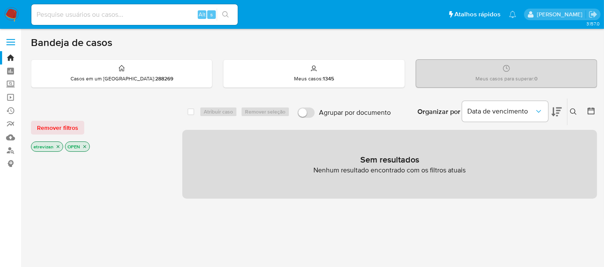
click at [56, 143] on p "etrevizan" at bounding box center [46, 146] width 31 height 9
click at [11, 150] on link "Localizador de pessoas" at bounding box center [51, 150] width 102 height 13
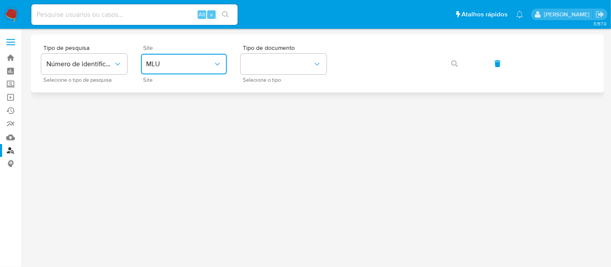
click at [220, 61] on icon "site_id" at bounding box center [217, 64] width 9 height 9
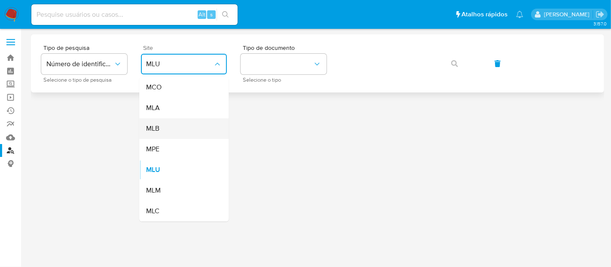
click at [167, 128] on div "MLB" at bounding box center [181, 128] width 71 height 21
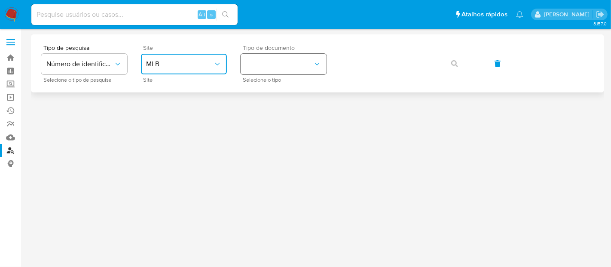
click at [318, 61] on icon "identificationType" at bounding box center [317, 64] width 9 height 9
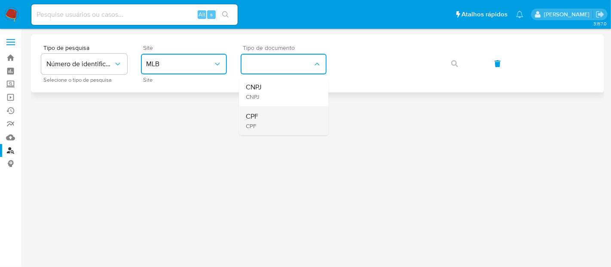
click at [256, 115] on span "CPF" at bounding box center [252, 116] width 12 height 9
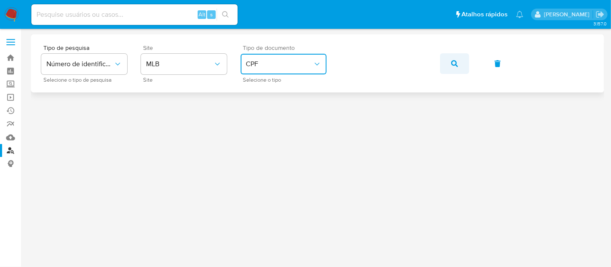
click at [456, 62] on icon "button" at bounding box center [454, 63] width 7 height 7
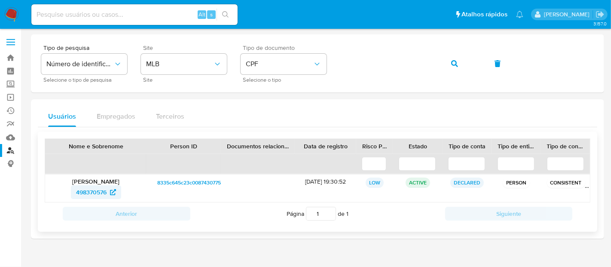
click at [100, 187] on span "498370576" at bounding box center [91, 192] width 31 height 14
click at [13, 64] on section "Bandeja Painel Screening Pesquisa em Listas Watchlist Ferramentas Operações em …" at bounding box center [305, 133] width 611 height 267
click at [458, 65] on button "button" at bounding box center [454, 63] width 29 height 21
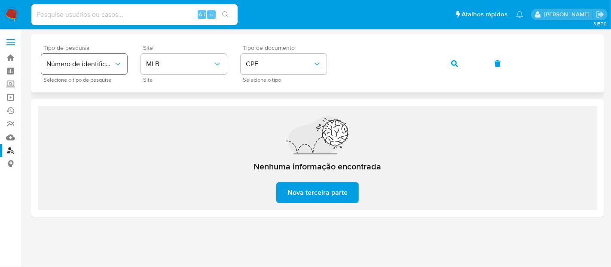
click at [95, 68] on div "Tipo de pesquisa Número de identificação Selecione o tipo de pesquisa Site MLB …" at bounding box center [317, 63] width 553 height 37
click at [451, 64] on icon "button" at bounding box center [454, 63] width 7 height 7
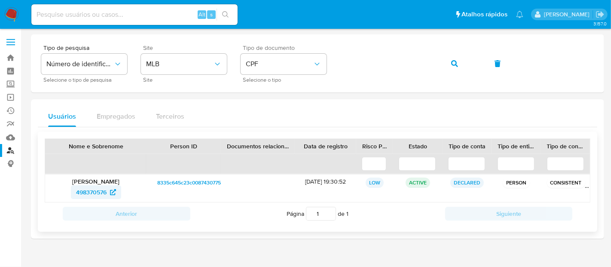
click at [83, 190] on span "498370576" at bounding box center [91, 192] width 31 height 14
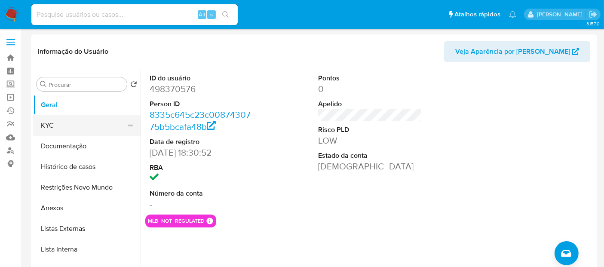
select select "10"
click at [45, 123] on button "KYC" at bounding box center [83, 125] width 101 height 21
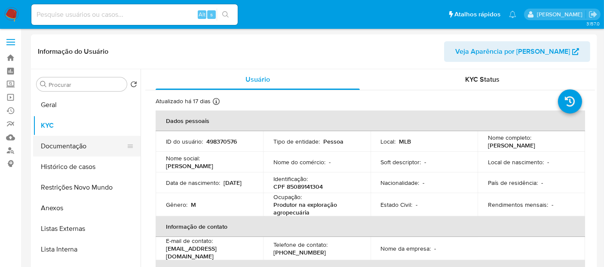
drag, startPoint x: 74, startPoint y: 148, endPoint x: 95, endPoint y: 147, distance: 21.5
click at [74, 147] on button "Documentação" at bounding box center [83, 146] width 101 height 21
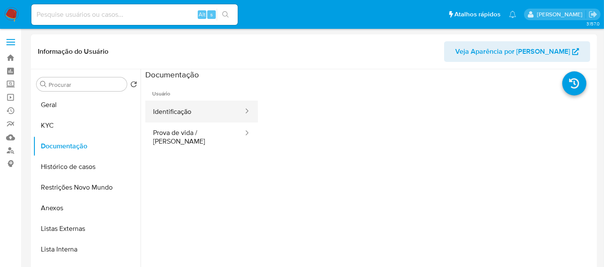
click at [187, 115] on button "Identificação" at bounding box center [194, 112] width 99 height 22
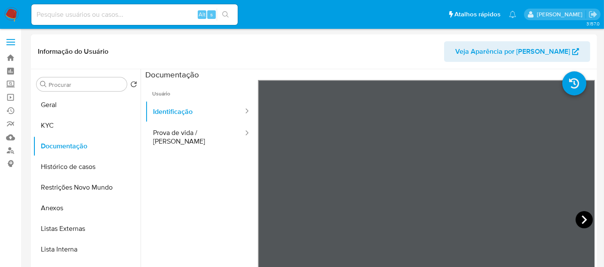
click at [578, 219] on icon at bounding box center [584, 219] width 17 height 17
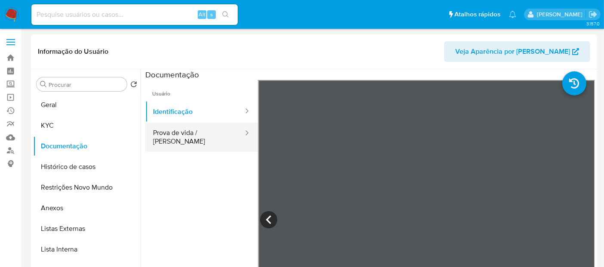
click at [181, 132] on button "Prova de vida / Selfie" at bounding box center [194, 137] width 99 height 29
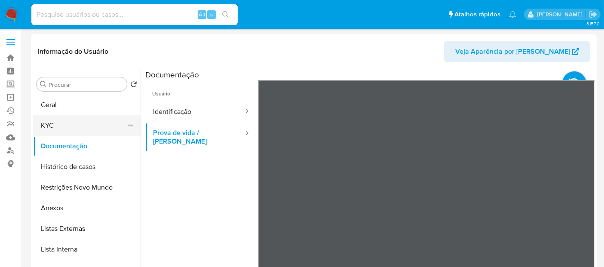
click at [51, 126] on button "KYC" at bounding box center [83, 125] width 101 height 21
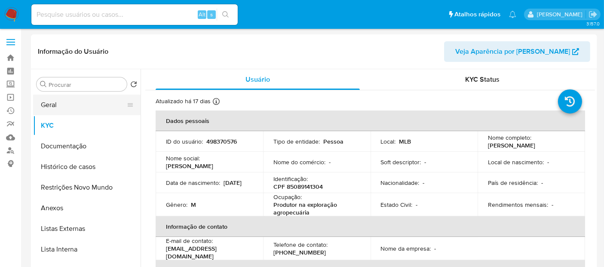
click at [54, 106] on button "Geral" at bounding box center [83, 105] width 101 height 21
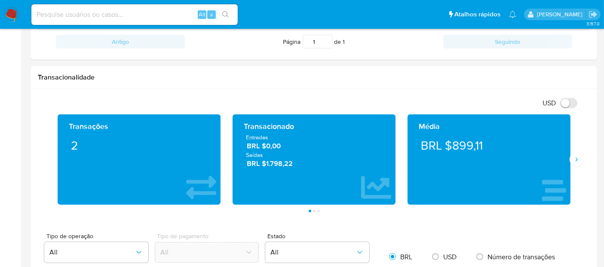
scroll to position [410, 0]
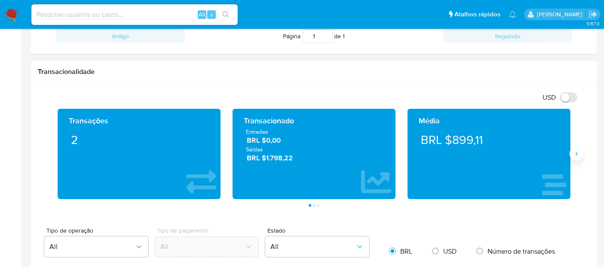
click at [577, 154] on icon "Siguiente" at bounding box center [576, 153] width 7 height 7
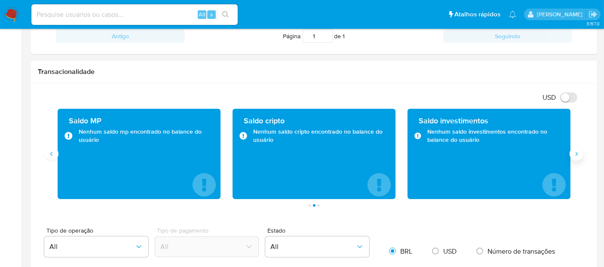
click at [577, 156] on button "Siguiente" at bounding box center [577, 154] width 14 height 14
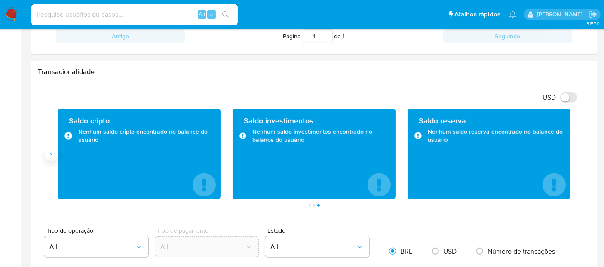
click at [48, 158] on button "Anterior" at bounding box center [52, 154] width 14 height 14
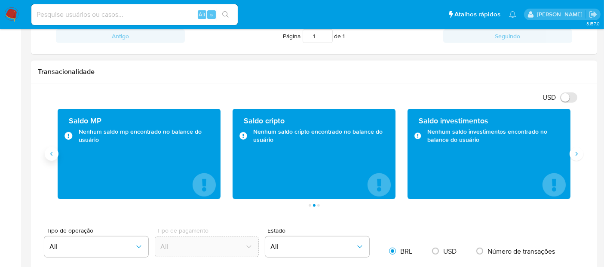
click at [48, 154] on icon "Anterior" at bounding box center [51, 153] width 7 height 7
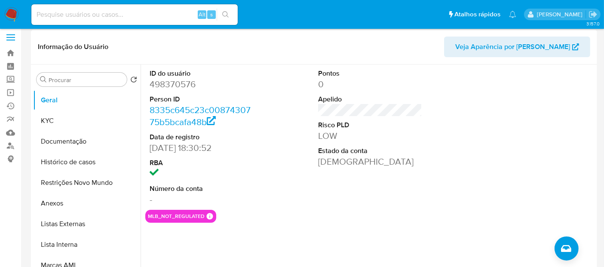
scroll to position [0, 0]
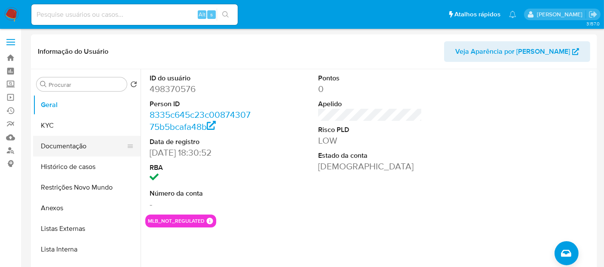
click at [71, 145] on button "Documentação" at bounding box center [83, 146] width 101 height 21
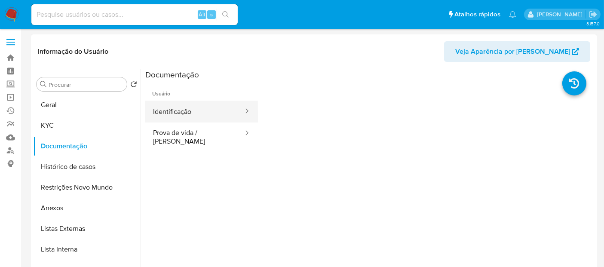
click at [187, 112] on button "Identificação" at bounding box center [194, 112] width 99 height 22
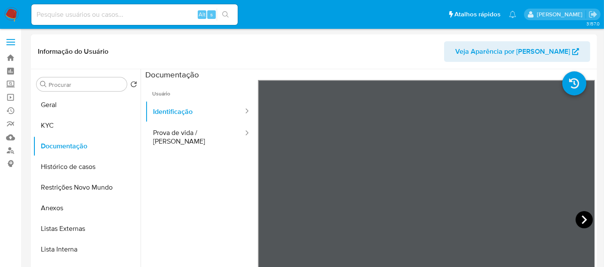
click at [578, 220] on icon at bounding box center [584, 219] width 17 height 17
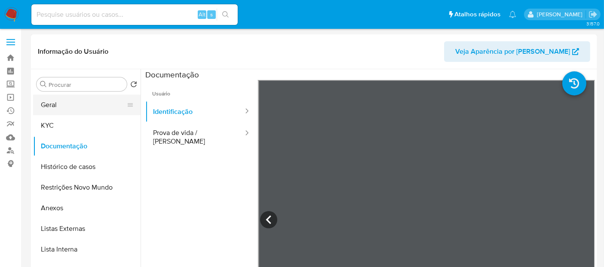
click at [56, 106] on button "Geral" at bounding box center [83, 105] width 101 height 21
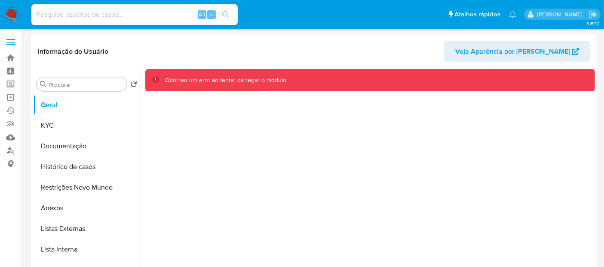
click at [258, 82] on div "Ocorreu um erro ao tentar carregar o módulo" at bounding box center [225, 80] width 121 height 8
click at [7, 12] on img at bounding box center [11, 14] width 15 height 15
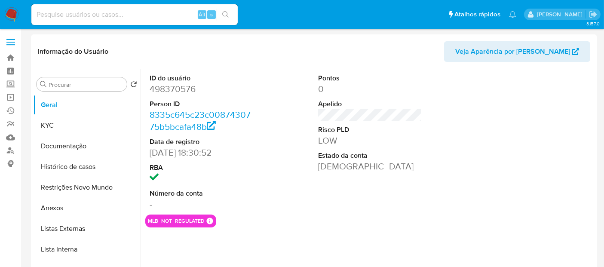
select select "10"
click at [44, 122] on button "KYC" at bounding box center [83, 125] width 101 height 21
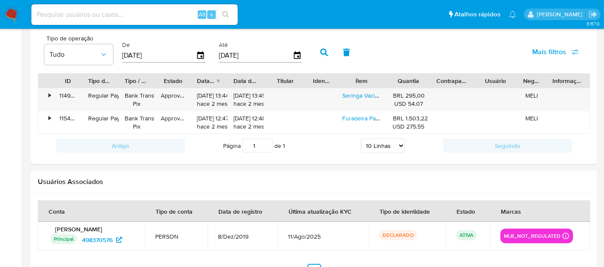
scroll to position [865, 0]
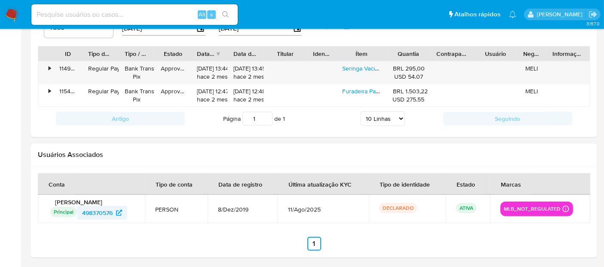
click at [87, 209] on span "498370576" at bounding box center [97, 213] width 31 height 14
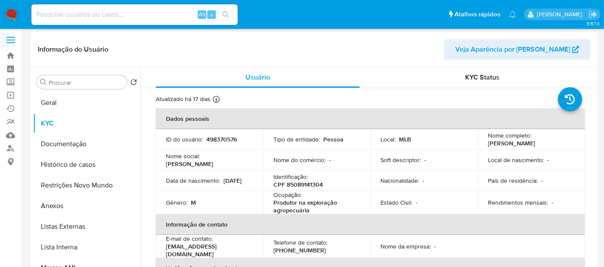
scroll to position [0, 0]
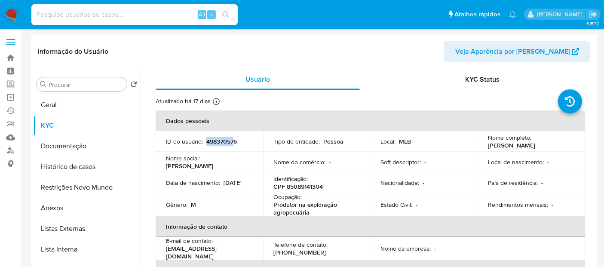
drag, startPoint x: 205, startPoint y: 140, endPoint x: 234, endPoint y: 142, distance: 29.3
click at [234, 142] on p "498370576" at bounding box center [221, 142] width 31 height 8
copy p "498370576"
click at [43, 122] on button "KYC" at bounding box center [83, 125] width 101 height 21
drag, startPoint x: 72, startPoint y: 139, endPoint x: 145, endPoint y: 150, distance: 73.5
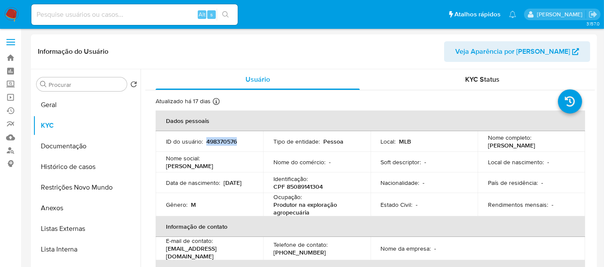
click at [73, 139] on button "Documentação" at bounding box center [86, 146] width 107 height 21
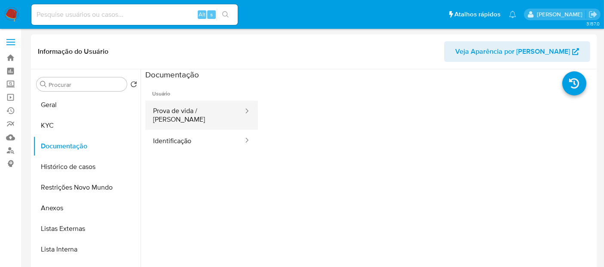
click at [207, 112] on button "Prova de vida / [PERSON_NAME]" at bounding box center [194, 115] width 99 height 29
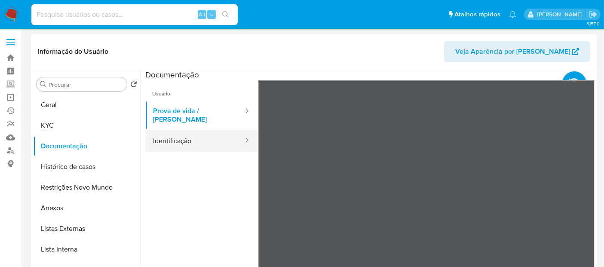
click at [174, 133] on button "Identificação" at bounding box center [194, 141] width 99 height 22
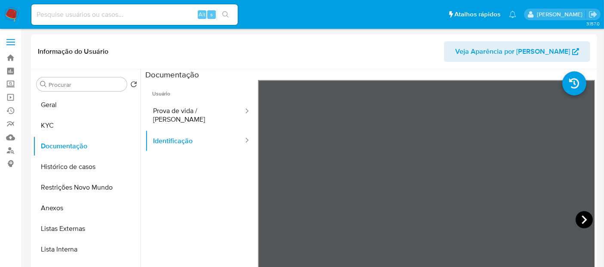
click at [582, 217] on icon at bounding box center [584, 219] width 5 height 9
click at [51, 125] on button "KYC" at bounding box center [83, 125] width 101 height 21
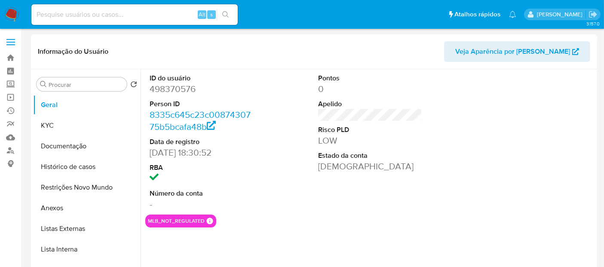
select select "10"
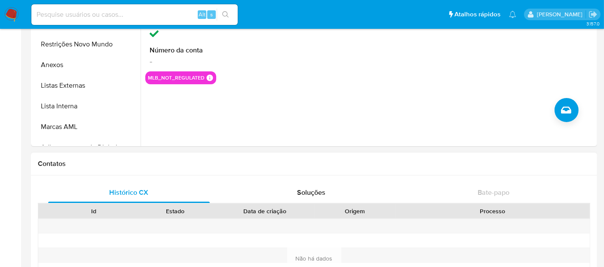
drag, startPoint x: 347, startPoint y: 155, endPoint x: 347, endPoint y: 174, distance: 18.5
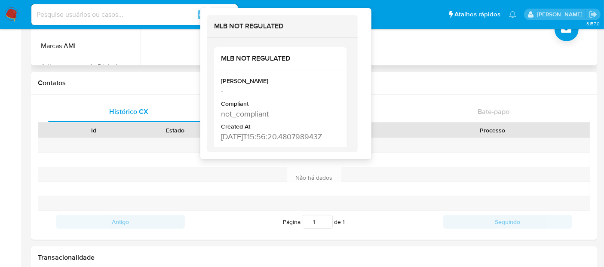
scroll to position [239, 0]
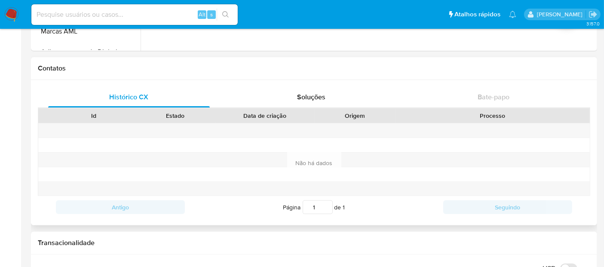
drag, startPoint x: 345, startPoint y: 55, endPoint x: 331, endPoint y: 64, distance: 16.8
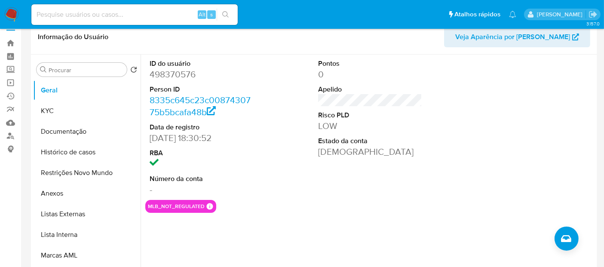
scroll to position [0, 0]
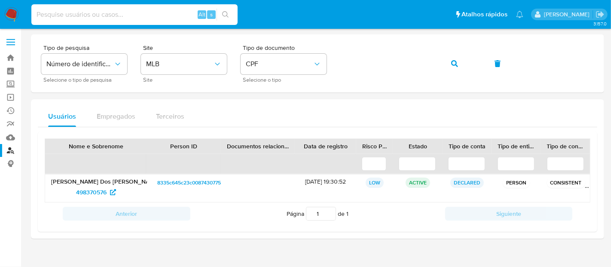
click at [55, 16] on input at bounding box center [134, 14] width 206 height 11
paste input "dE7v19D4Hxlvws4hsmzdUumM"
type input "dE7v19D4Hxlvws4hsmzdUumM"
click at [224, 11] on icon "search-icon" at bounding box center [225, 14] width 7 height 7
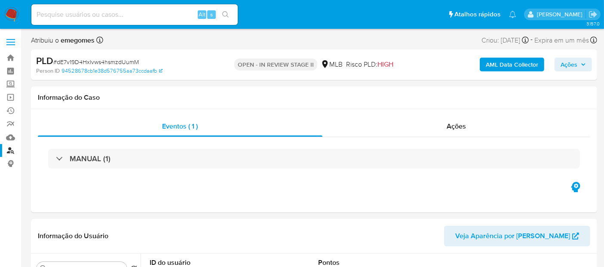
select select "10"
click at [462, 125] on span "Ações" at bounding box center [456, 126] width 19 height 10
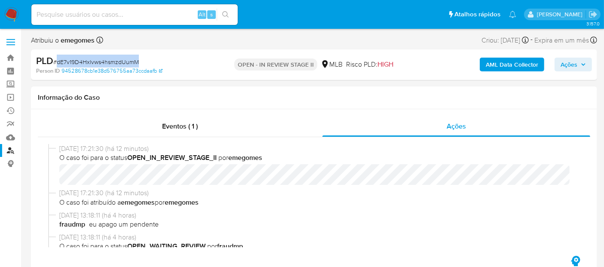
drag, startPoint x: 58, startPoint y: 61, endPoint x: 141, endPoint y: 63, distance: 83.9
click at [141, 63] on div "PLD # dE7v19D4Hxlvws4hsmzdUumM" at bounding box center [127, 61] width 182 height 13
copy span "dE7v19D4Hxlvws4hsmzdUumM"
click at [12, 11] on img at bounding box center [11, 14] width 15 height 15
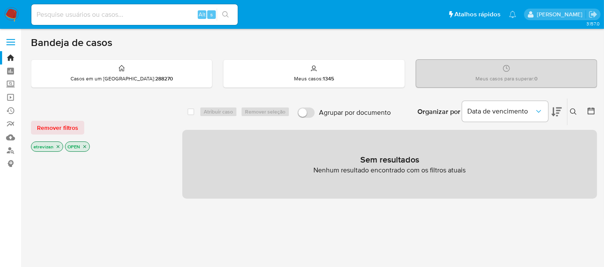
click at [54, 147] on p "etrevizan" at bounding box center [46, 146] width 31 height 9
click at [57, 144] on icon "close-filter" at bounding box center [57, 146] width 5 height 5
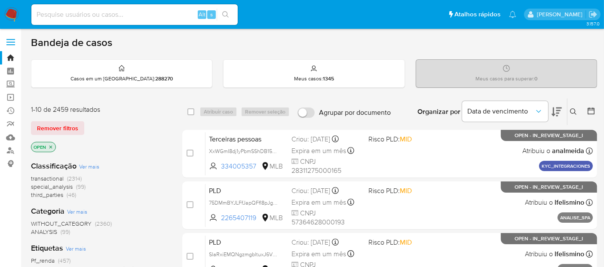
click at [574, 111] on icon at bounding box center [573, 111] width 7 height 7
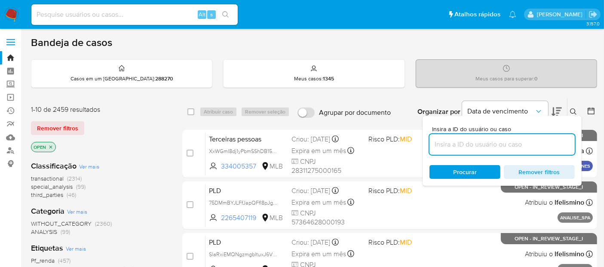
click at [446, 148] on input at bounding box center [502, 144] width 145 height 11
type input "dE7v19D4Hxlvws4hsmzdUumM"
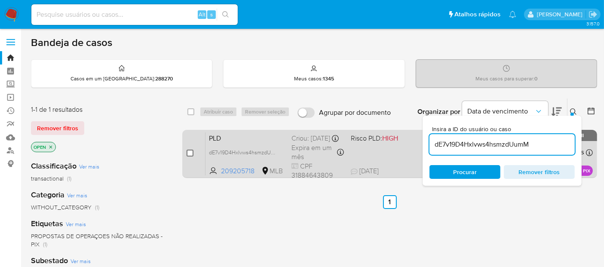
click at [189, 153] on input "checkbox" at bounding box center [190, 153] width 7 height 7
checkbox input "true"
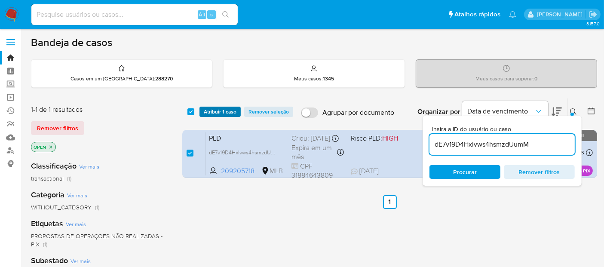
click at [214, 114] on span "Atribuir 1 caso" at bounding box center [220, 111] width 33 height 9
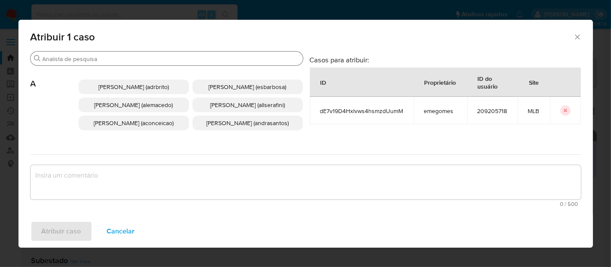
click at [68, 58] on input "Procurar" at bounding box center [171, 59] width 257 height 8
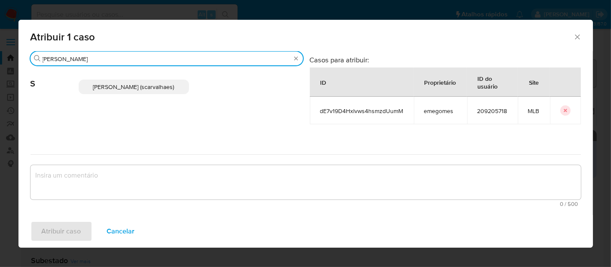
type input "[PERSON_NAME]"
click at [109, 86] on span "[PERSON_NAME] (scarvalhaes)" at bounding box center [133, 87] width 81 height 9
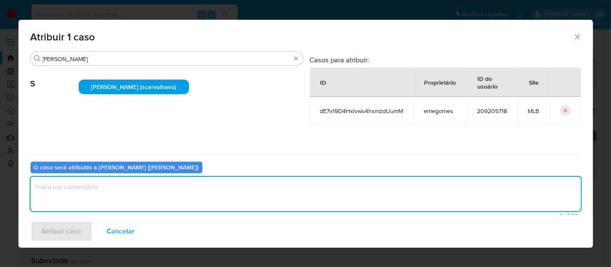
click at [73, 192] on textarea "assign-modal" at bounding box center [306, 194] width 551 height 34
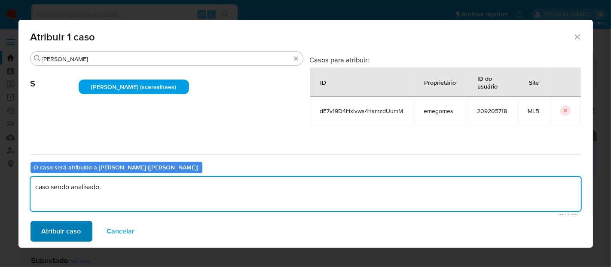
type textarea "caso sendo analisado."
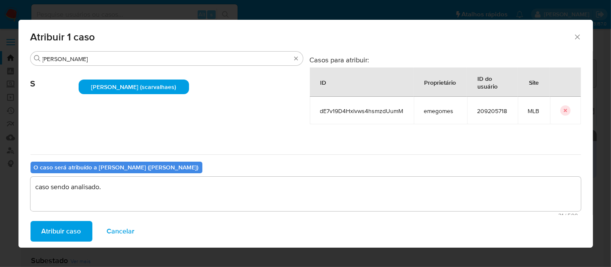
click at [61, 237] on span "Atribuir caso" at bounding box center [62, 231] width 40 height 19
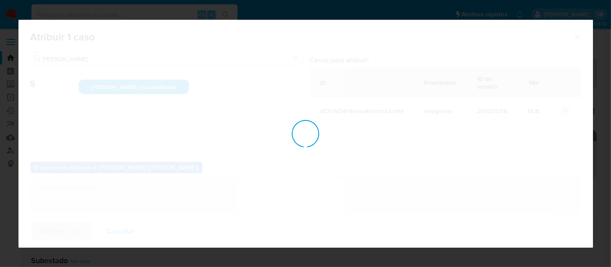
checkbox input "false"
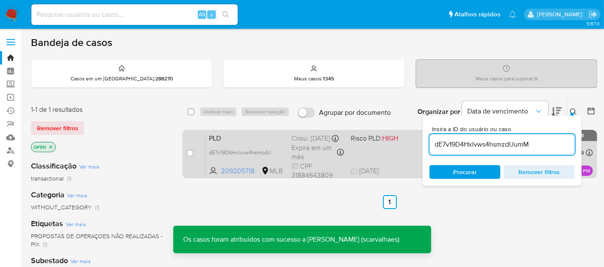
click at [364, 157] on div "PLD dE7v19D4Hxlvws4hsmzdUumM 209205718 MLB Risco PLD: HIGH Criou: 14/08/2025 Cr…" at bounding box center [399, 153] width 387 height 43
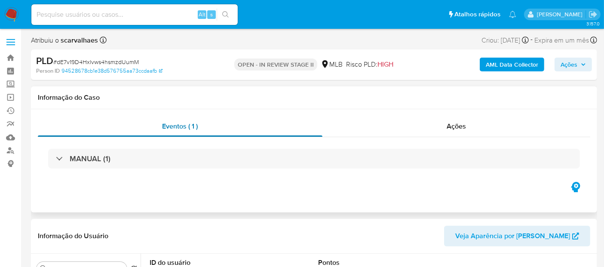
select select "10"
click at [459, 127] on span "Ações" at bounding box center [456, 126] width 19 height 10
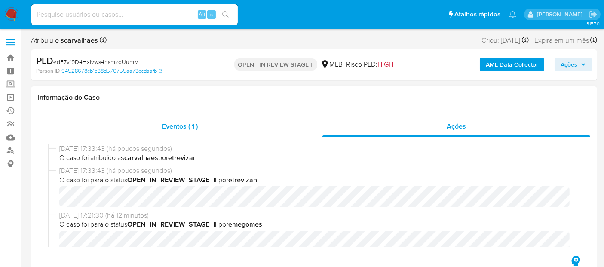
click at [173, 126] on span "Eventos ( 1 )" at bounding box center [180, 126] width 36 height 10
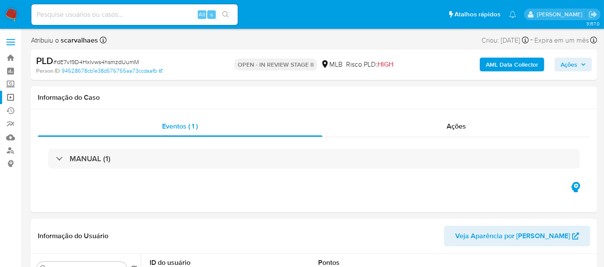
click at [9, 98] on link "Operações em massa" at bounding box center [51, 97] width 102 height 13
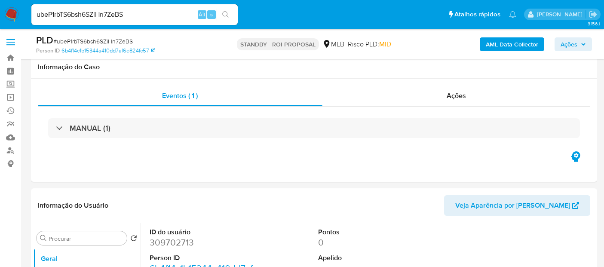
select select "10"
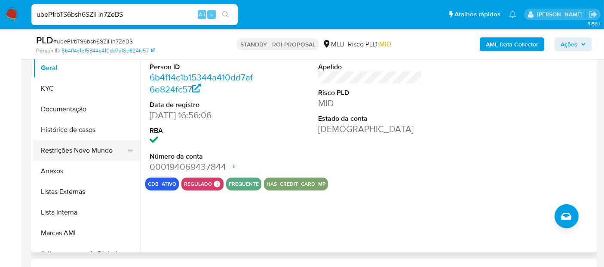
scroll to position [95, 0]
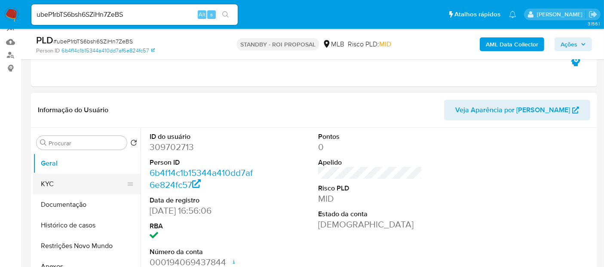
click at [50, 186] on button "KYC" at bounding box center [83, 184] width 101 height 21
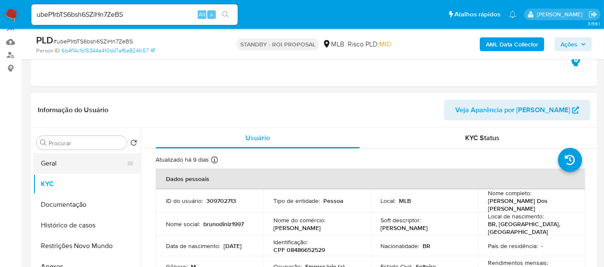
click at [54, 160] on button "Geral" at bounding box center [83, 163] width 101 height 21
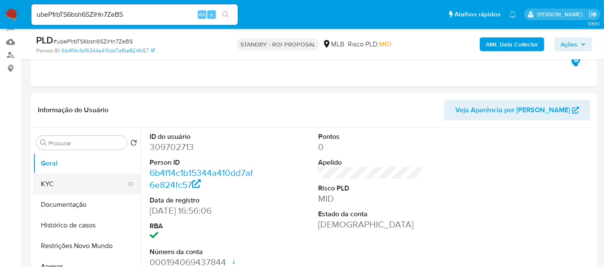
click at [55, 182] on button "KYC" at bounding box center [83, 184] width 101 height 21
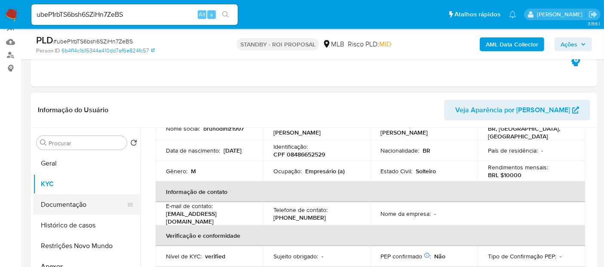
click at [69, 204] on button "Documentação" at bounding box center [83, 204] width 101 height 21
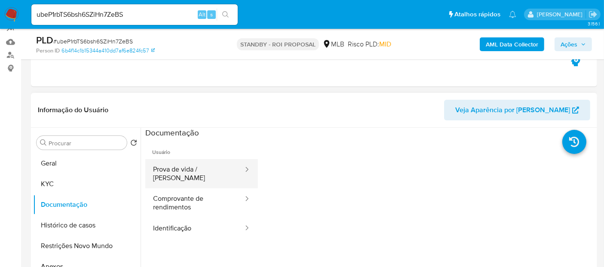
click at [183, 170] on button "Prova de vida / [PERSON_NAME]" at bounding box center [194, 173] width 99 height 29
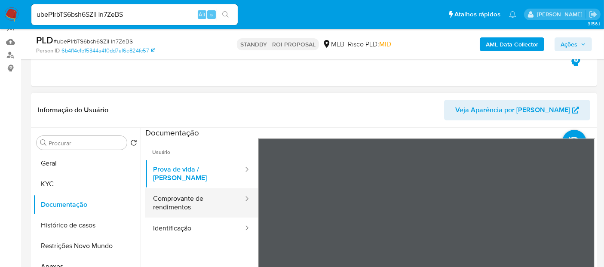
drag, startPoint x: 175, startPoint y: 189, endPoint x: 249, endPoint y: 192, distance: 74.0
click at [179, 189] on button "Comprovante de rendimentos" at bounding box center [194, 202] width 99 height 29
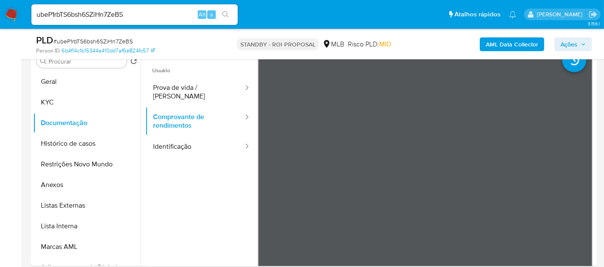
scroll to position [181, 0]
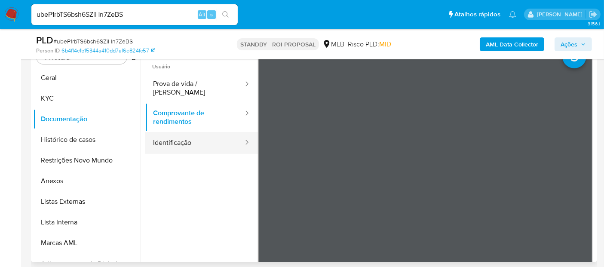
click at [173, 134] on button "Identificação" at bounding box center [194, 143] width 99 height 22
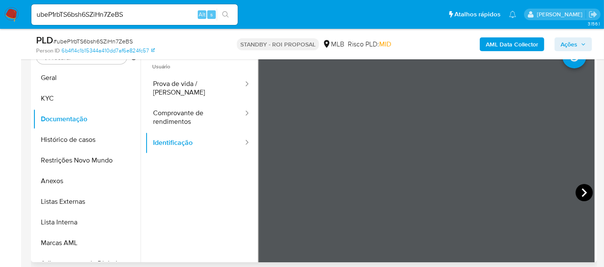
click at [583, 190] on icon at bounding box center [584, 192] width 17 height 17
drag, startPoint x: 148, startPoint y: 16, endPoint x: 0, endPoint y: 9, distance: 148.5
click at [0, 9] on nav "Pausado Ver notificaciones ubeP1rbTS6bsh6SZiHn7ZeBS Alt s Atalhos rápidos Presi…" at bounding box center [302, 14] width 604 height 29
paste input "RsZQQghXwd8gwnWq6WBxGlTU"
type input "RsZQQghXwd8gwnWq6WBxGlTU"
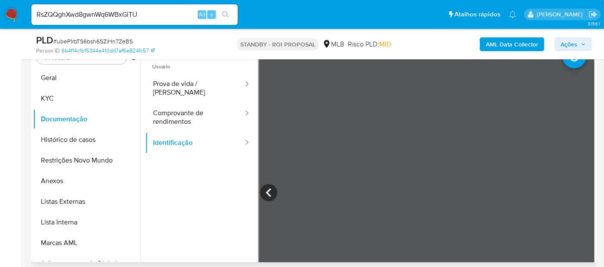
click at [225, 14] on icon "search-icon" at bounding box center [225, 14] width 7 height 7
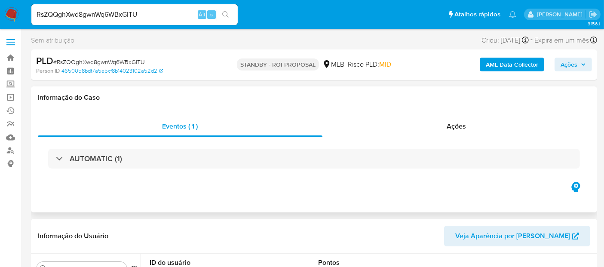
select select "10"
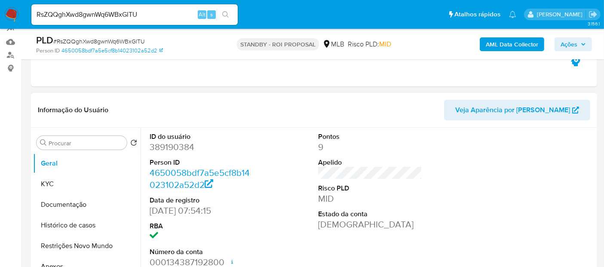
scroll to position [143, 0]
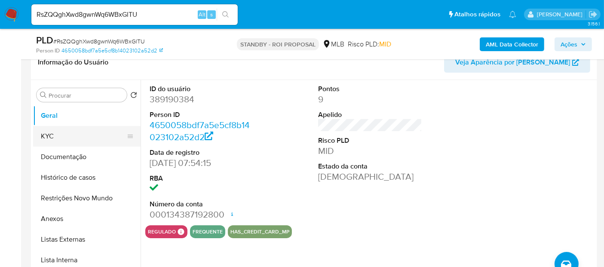
click at [49, 134] on button "KYC" at bounding box center [83, 136] width 101 height 21
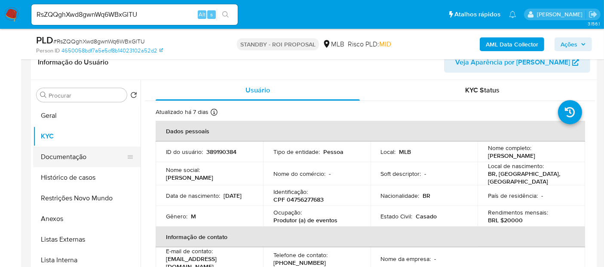
drag, startPoint x: 77, startPoint y: 156, endPoint x: 104, endPoint y: 156, distance: 27.1
click at [77, 156] on button "Documentação" at bounding box center [83, 157] width 101 height 21
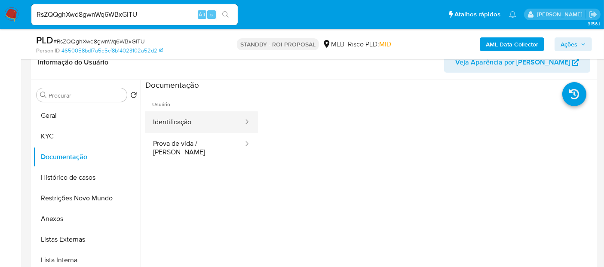
click at [198, 123] on button "Identificação" at bounding box center [194, 122] width 99 height 22
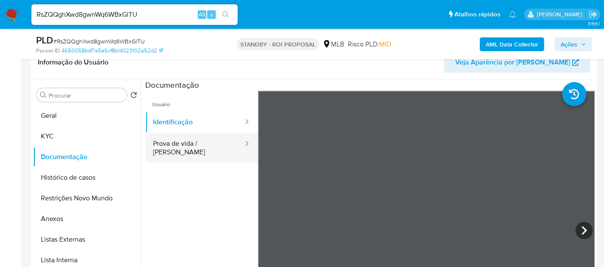
drag, startPoint x: 192, startPoint y: 142, endPoint x: 204, endPoint y: 144, distance: 11.8
click at [192, 142] on button "Prova de vida / [PERSON_NAME]" at bounding box center [194, 147] width 99 height 29
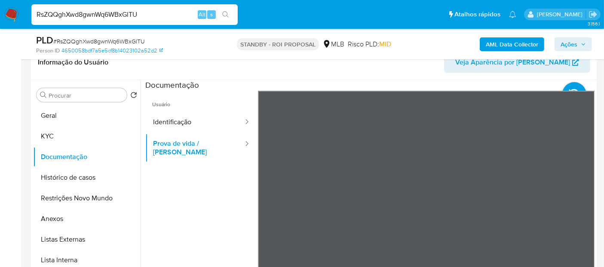
drag, startPoint x: 156, startPoint y: 18, endPoint x: 0, endPoint y: 19, distance: 156.5
click at [0, 19] on nav "Pausado Ver notificaciones RsZQQghXwd8gwnWq6WBxGlTU Alt s Atalhos rápidos Presi…" at bounding box center [302, 14] width 604 height 29
paste input "wtaqNE6sxHB5x6tvzNvyxGV5"
type input "wtaqNE6sxHB5x6tvzNvyxGV5"
click at [224, 15] on icon "search-icon" at bounding box center [225, 14] width 7 height 7
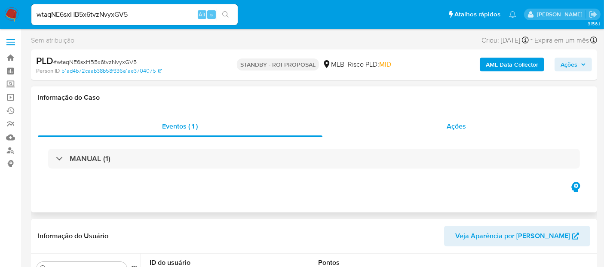
select select "10"
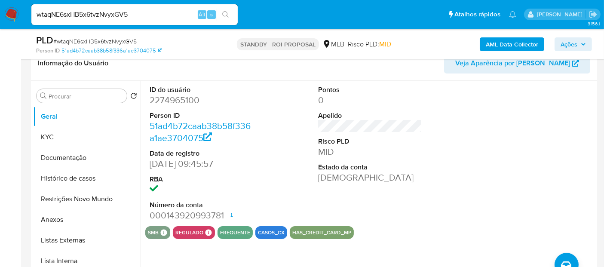
scroll to position [143, 0]
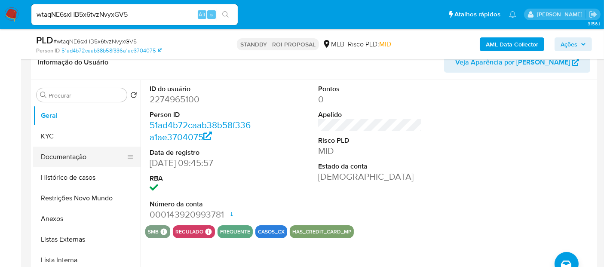
click at [70, 160] on button "Documentação" at bounding box center [83, 157] width 101 height 21
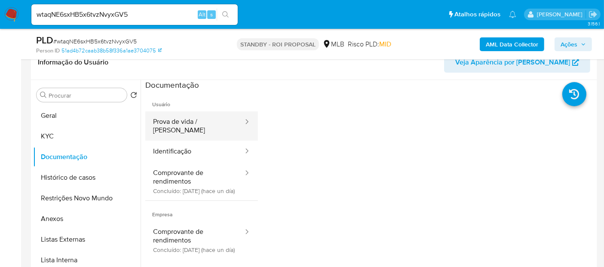
click at [206, 119] on button "Prova de vida / [PERSON_NAME]" at bounding box center [194, 125] width 99 height 29
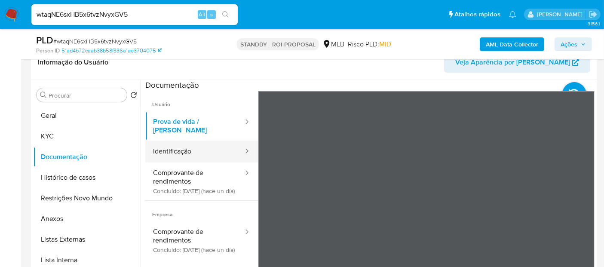
click at [181, 143] on button "Identificação" at bounding box center [194, 152] width 99 height 22
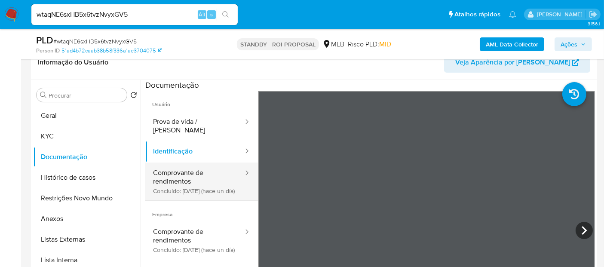
click at [191, 171] on button "Comprovante de rendimentos Concluído: [DATE] (hace un día)" at bounding box center [194, 182] width 99 height 38
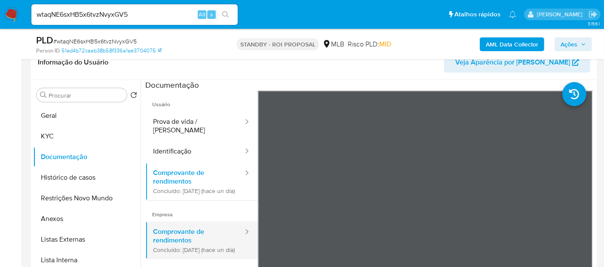
drag, startPoint x: 182, startPoint y: 239, endPoint x: 238, endPoint y: 230, distance: 56.6
click at [181, 239] on button "Comprovante de rendimentos Concluído: [DATE] (hace un día)" at bounding box center [194, 240] width 99 height 38
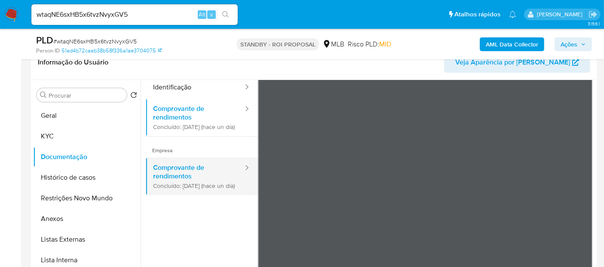
scroll to position [75, 0]
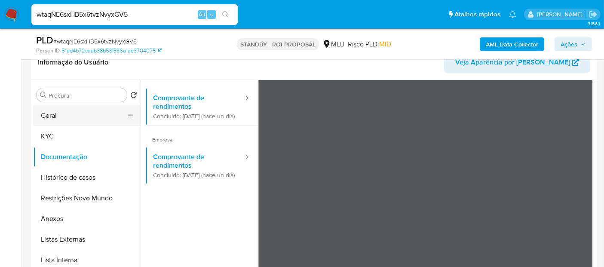
click at [58, 111] on button "Geral" at bounding box center [83, 115] width 101 height 21
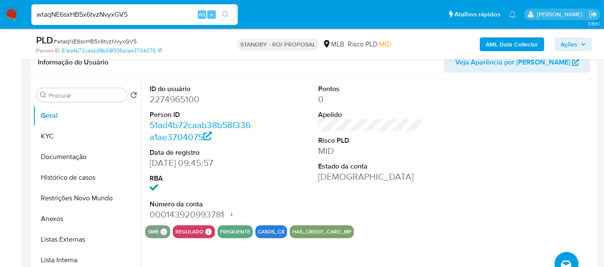
drag, startPoint x: 132, startPoint y: 15, endPoint x: 0, endPoint y: 15, distance: 132.0
click at [0, 15] on nav "Pausado Ver notificaciones wtaqNE6sxHB5x6tvzNvyxGV5 Alt s Atalhos rápidos Presi…" at bounding box center [302, 14] width 604 height 29
paste input "9BRDvebQHU2hjCF7GL5AmXFa"
type input "9BRDvebQHU2hjCF7GL5AmXFa"
click at [227, 14] on icon "search-icon" at bounding box center [225, 14] width 6 height 6
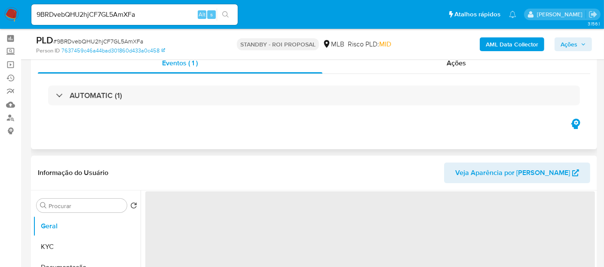
scroll to position [95, 0]
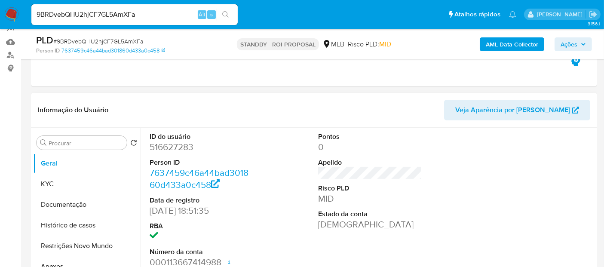
select select "10"
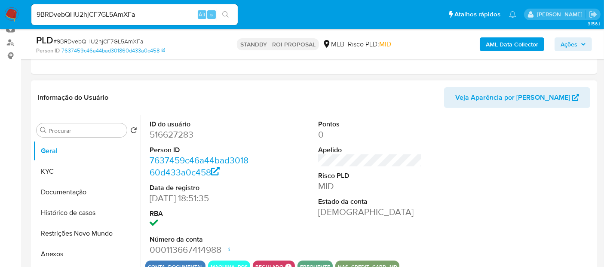
scroll to position [143, 0]
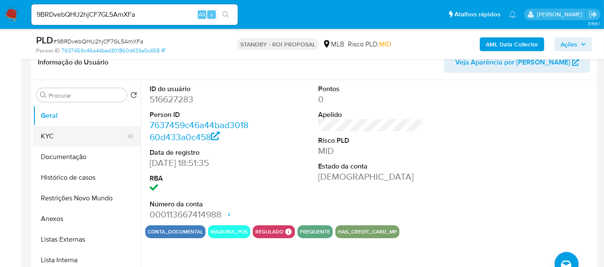
click at [55, 129] on button "KYC" at bounding box center [83, 136] width 101 height 21
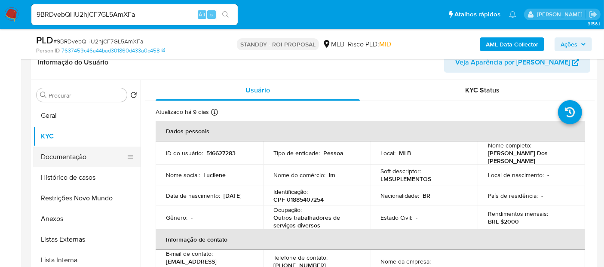
click at [80, 158] on button "Documentação" at bounding box center [83, 157] width 101 height 21
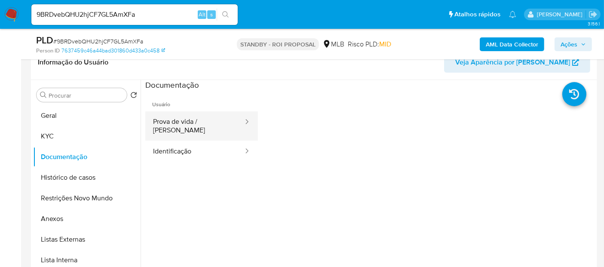
click at [203, 122] on button "Prova de vida / Selfie" at bounding box center [194, 125] width 99 height 29
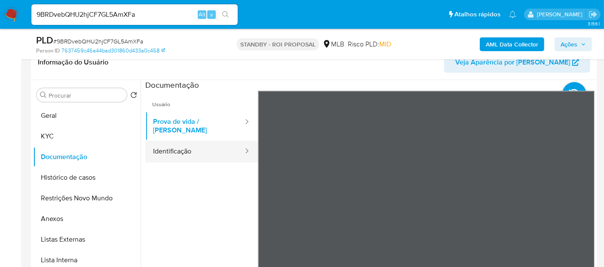
click at [185, 149] on button "Identificação" at bounding box center [194, 152] width 99 height 22
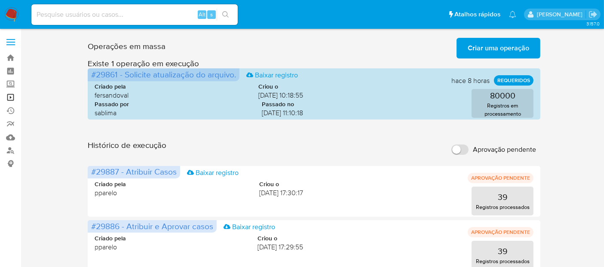
click at [11, 96] on link "Operações em massa" at bounding box center [51, 97] width 102 height 13
click at [10, 95] on link "Operações em massa" at bounding box center [51, 97] width 102 height 13
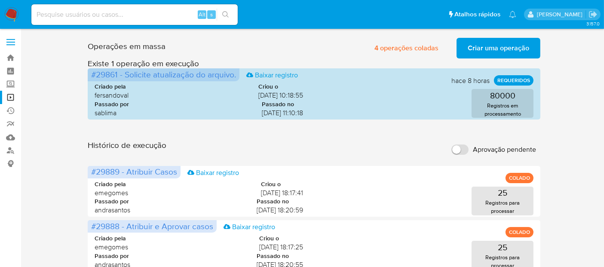
click at [501, 47] on span "Criar uma operação" at bounding box center [498, 48] width 61 height 19
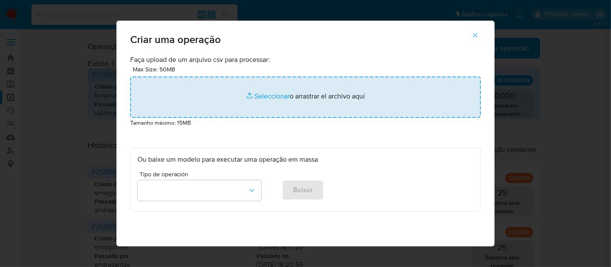
click at [263, 99] on input "file" at bounding box center [305, 97] width 351 height 41
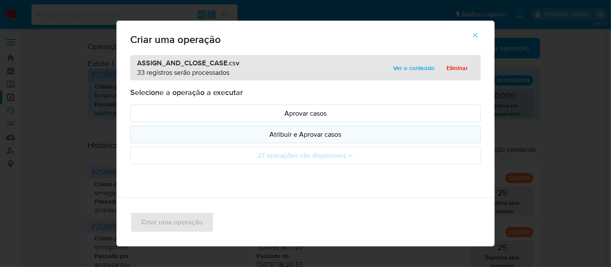
drag, startPoint x: 263, startPoint y: 99, endPoint x: 308, endPoint y: 135, distance: 57.7
click at [308, 135] on p "Atribuir e Aprovar casos" at bounding box center [306, 134] width 336 height 10
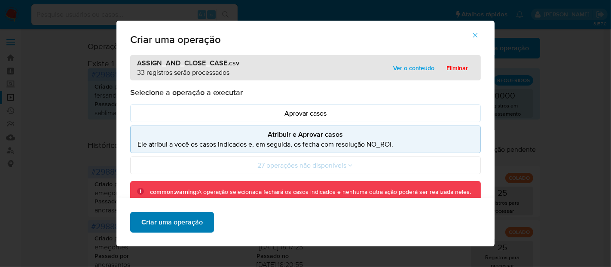
click at [180, 225] on span "Criar uma operação" at bounding box center [171, 222] width 61 height 19
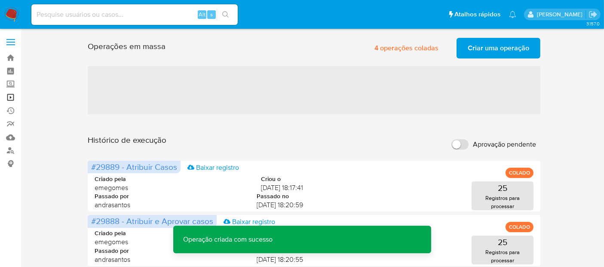
click at [9, 95] on link "Operações em massa" at bounding box center [51, 97] width 102 height 13
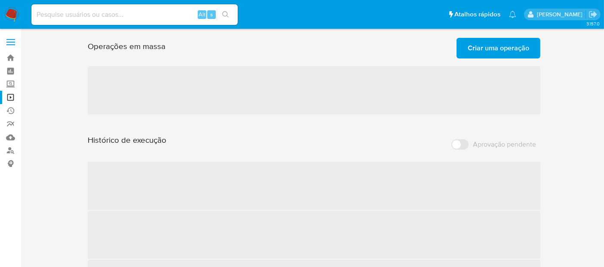
click at [507, 49] on span "Criar uma operação" at bounding box center [498, 48] width 61 height 19
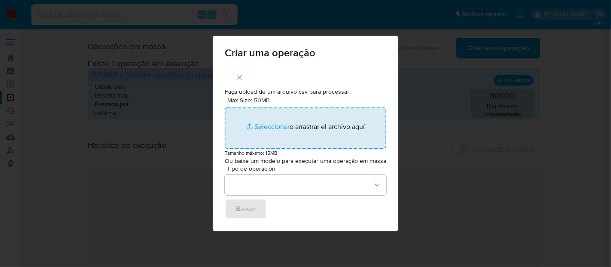
click at [271, 128] on input "Max Size: 50MB Seleccionar archivos" at bounding box center [306, 127] width 162 height 41
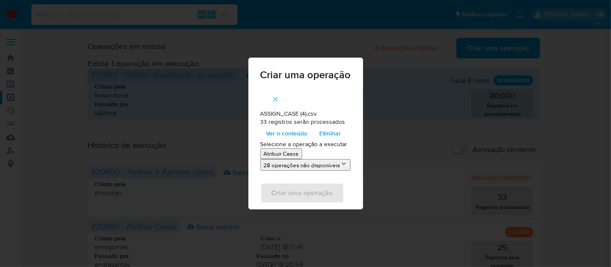
click at [285, 153] on p "Atribuir Casos" at bounding box center [281, 154] width 35 height 8
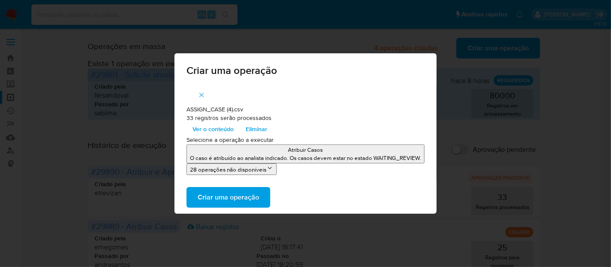
click at [226, 196] on span "Criar uma operação" at bounding box center [228, 197] width 61 height 19
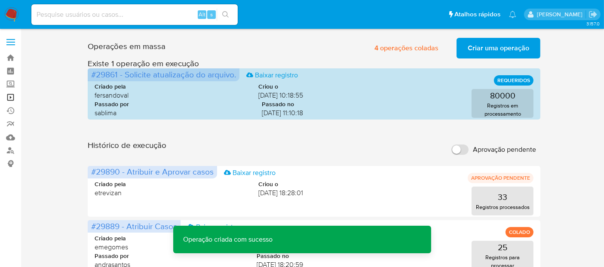
click at [11, 98] on link "Operações em massa" at bounding box center [51, 97] width 102 height 13
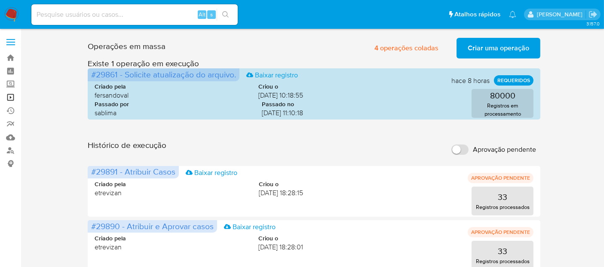
click at [9, 96] on link "Operações em massa" at bounding box center [51, 97] width 102 height 13
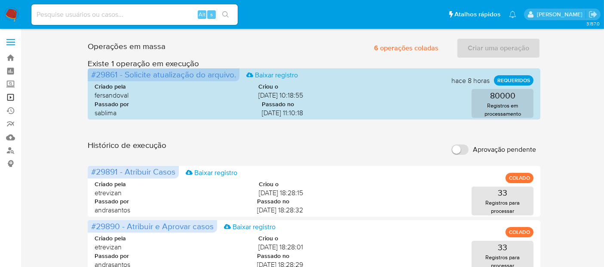
click at [13, 99] on link "Operações em massa" at bounding box center [51, 97] width 102 height 13
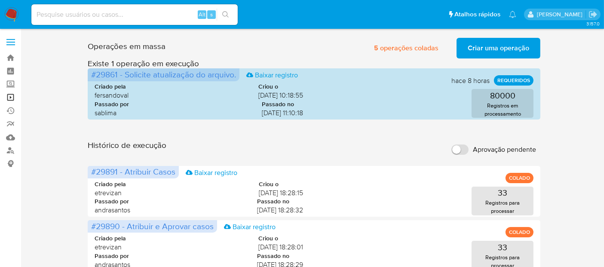
click at [12, 95] on link "Operações em massa" at bounding box center [51, 97] width 102 height 13
click at [11, 96] on link "Operações em massa" at bounding box center [51, 97] width 102 height 13
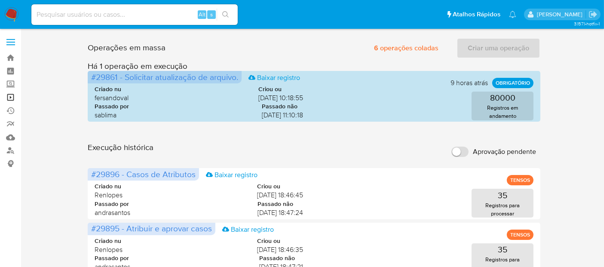
click at [9, 97] on link "Operações em massa" at bounding box center [51, 97] width 102 height 13
